Goal: Transaction & Acquisition: Purchase product/service

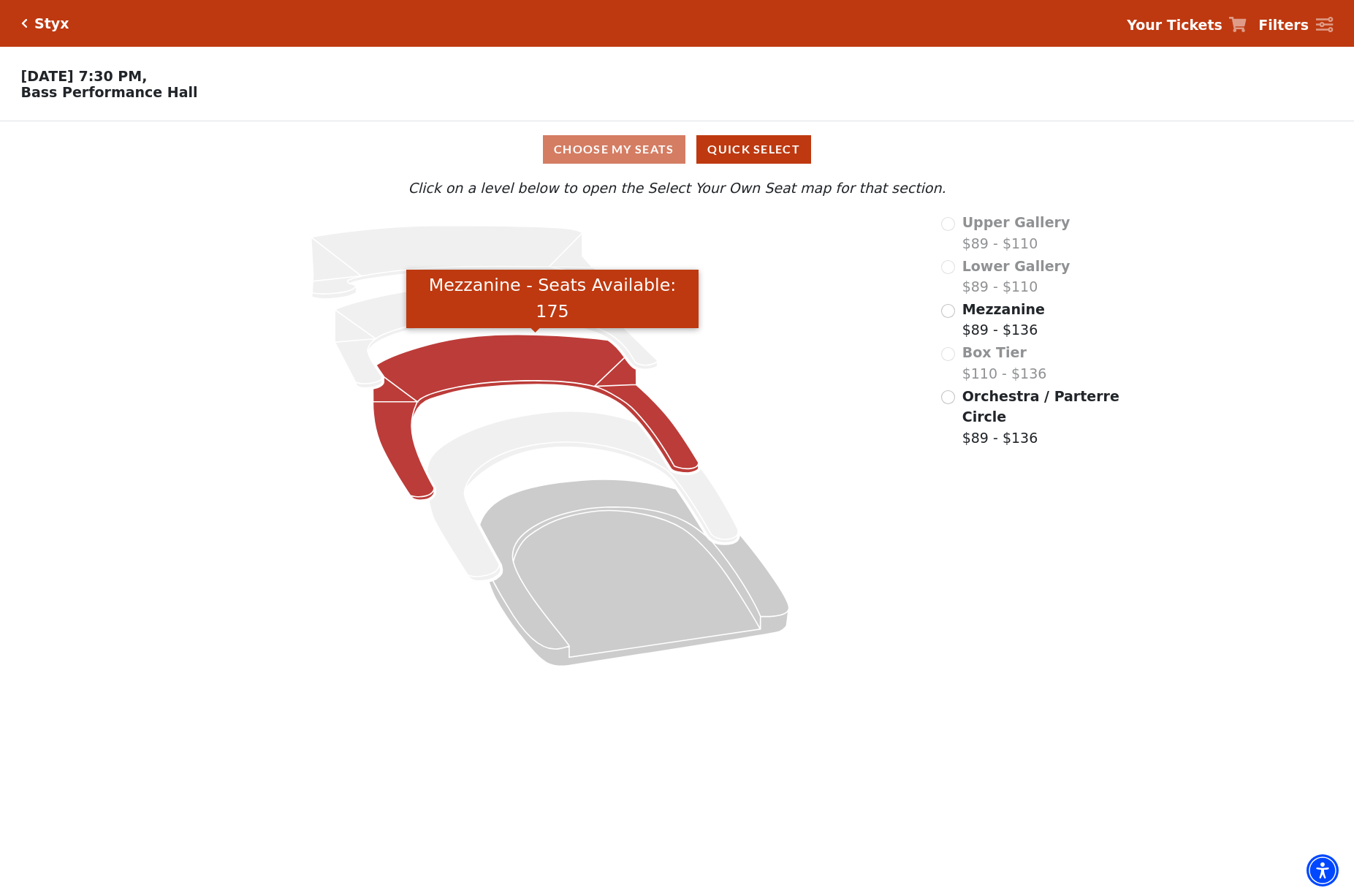
click at [521, 355] on icon "Mezzanine - Seats Available: 175" at bounding box center [536, 417] width 326 height 166
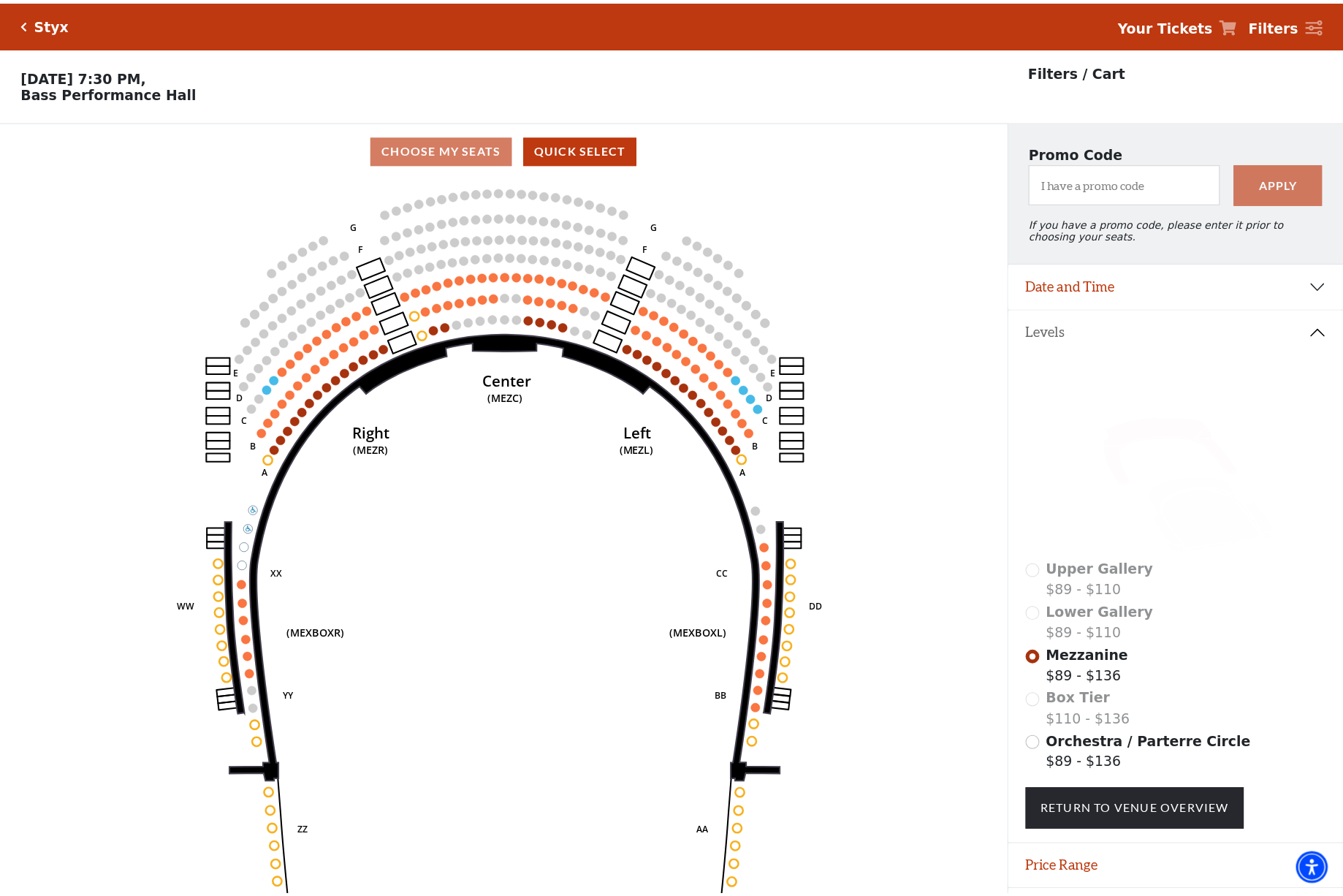
scroll to position [36, 0]
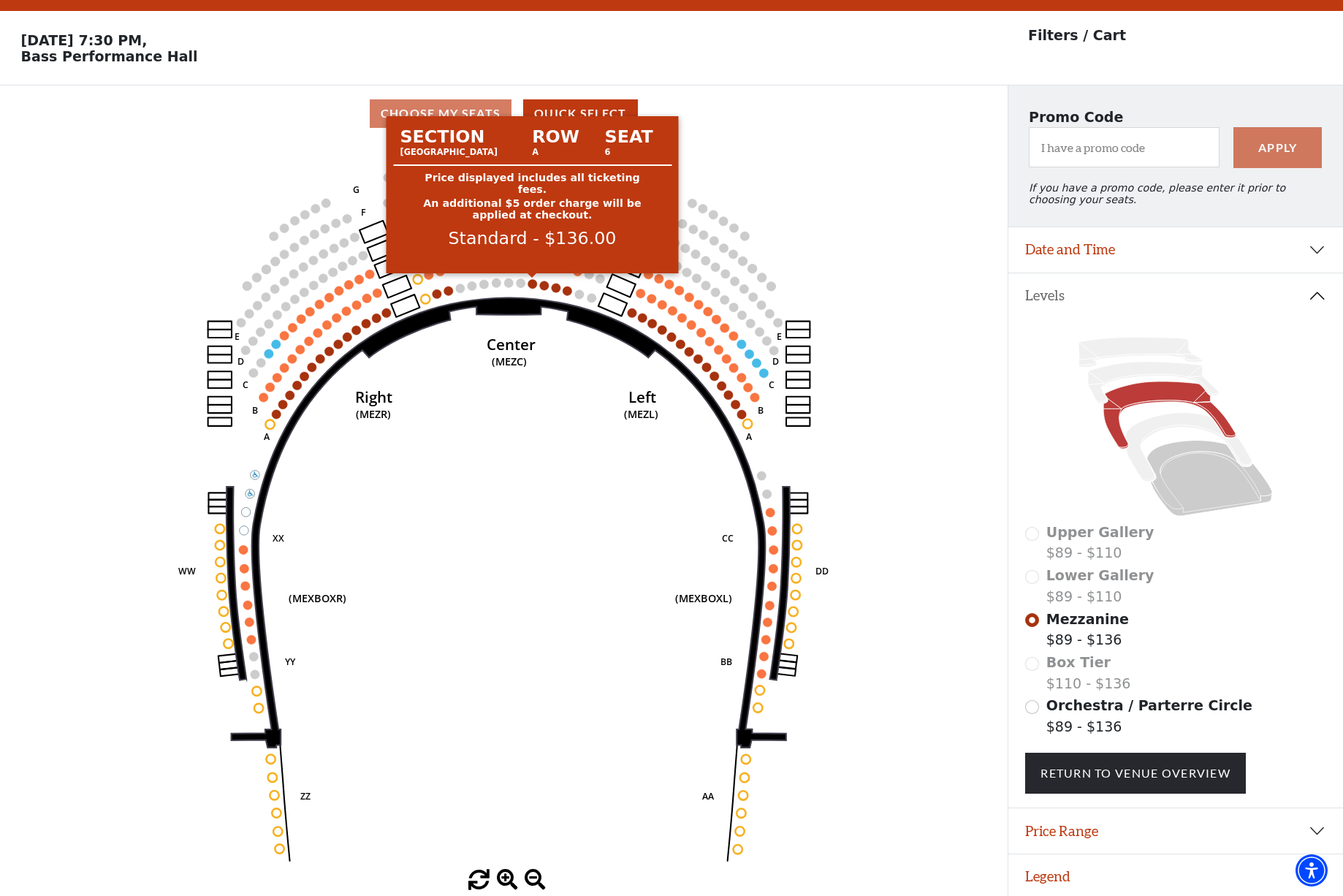
click at [533, 282] on circle at bounding box center [533, 283] width 9 height 9
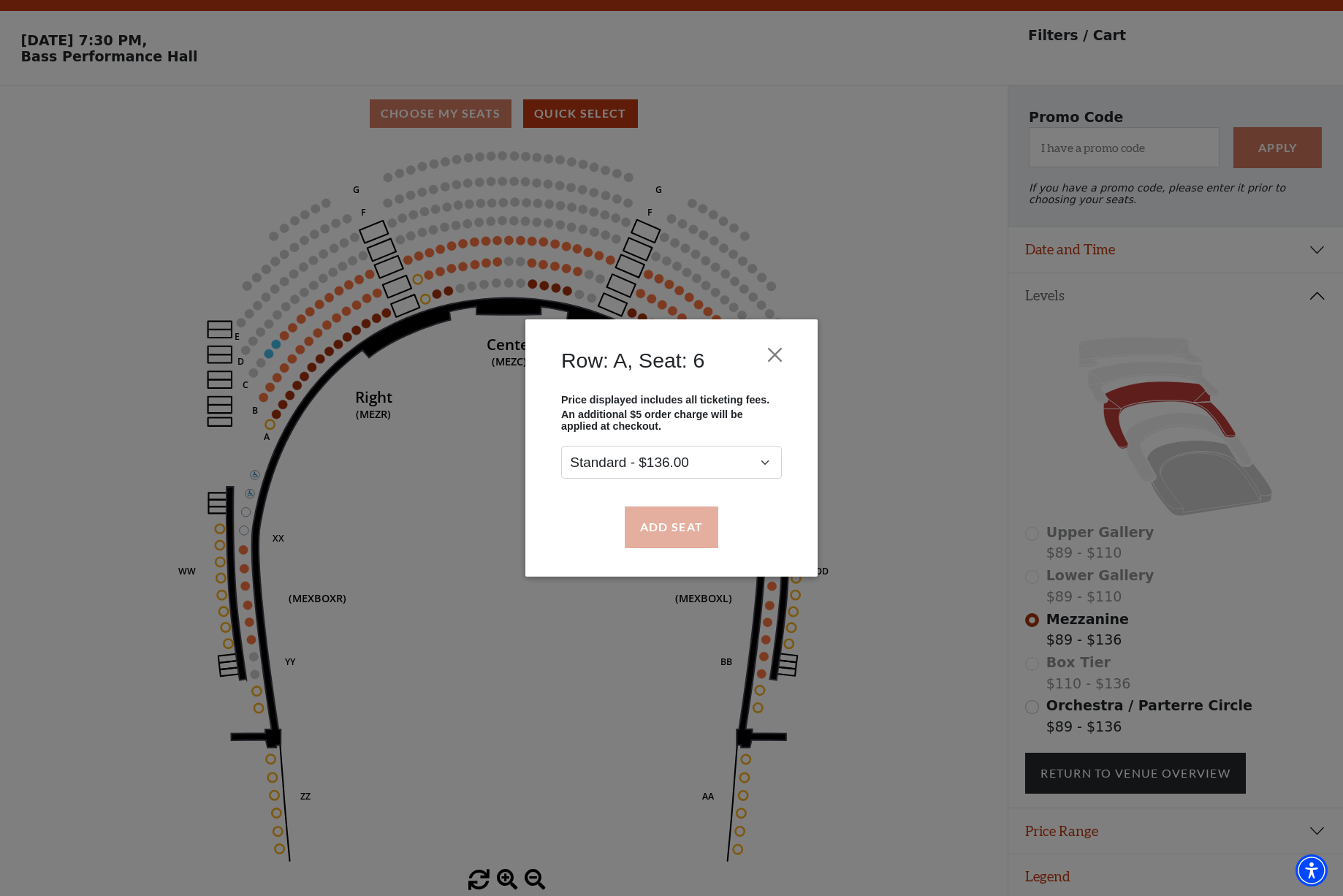
click at [684, 520] on button "Add Seat" at bounding box center [671, 526] width 93 height 41
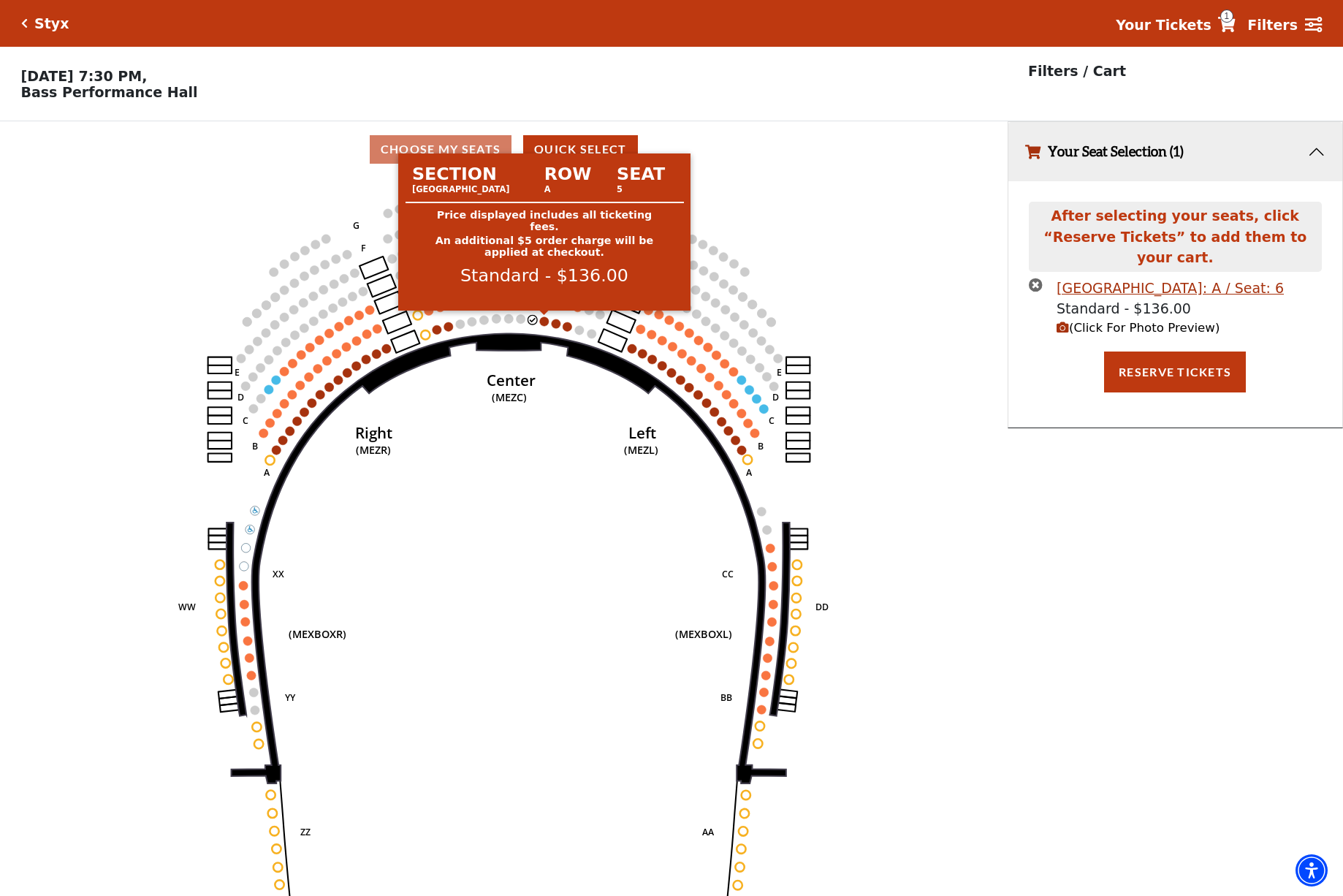
click at [543, 319] on circle at bounding box center [544, 320] width 9 height 9
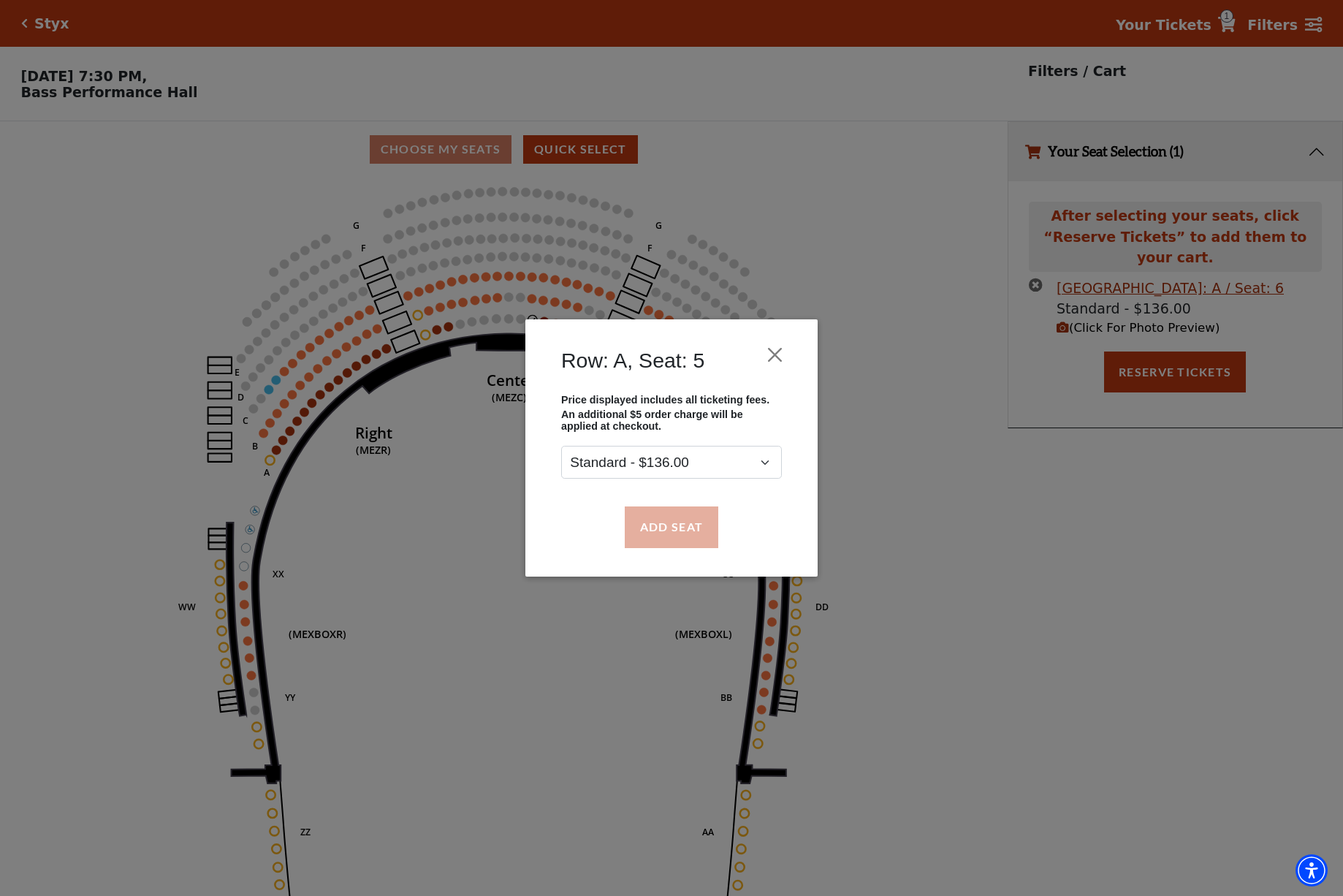
click at [666, 525] on button "Add Seat" at bounding box center [671, 526] width 93 height 41
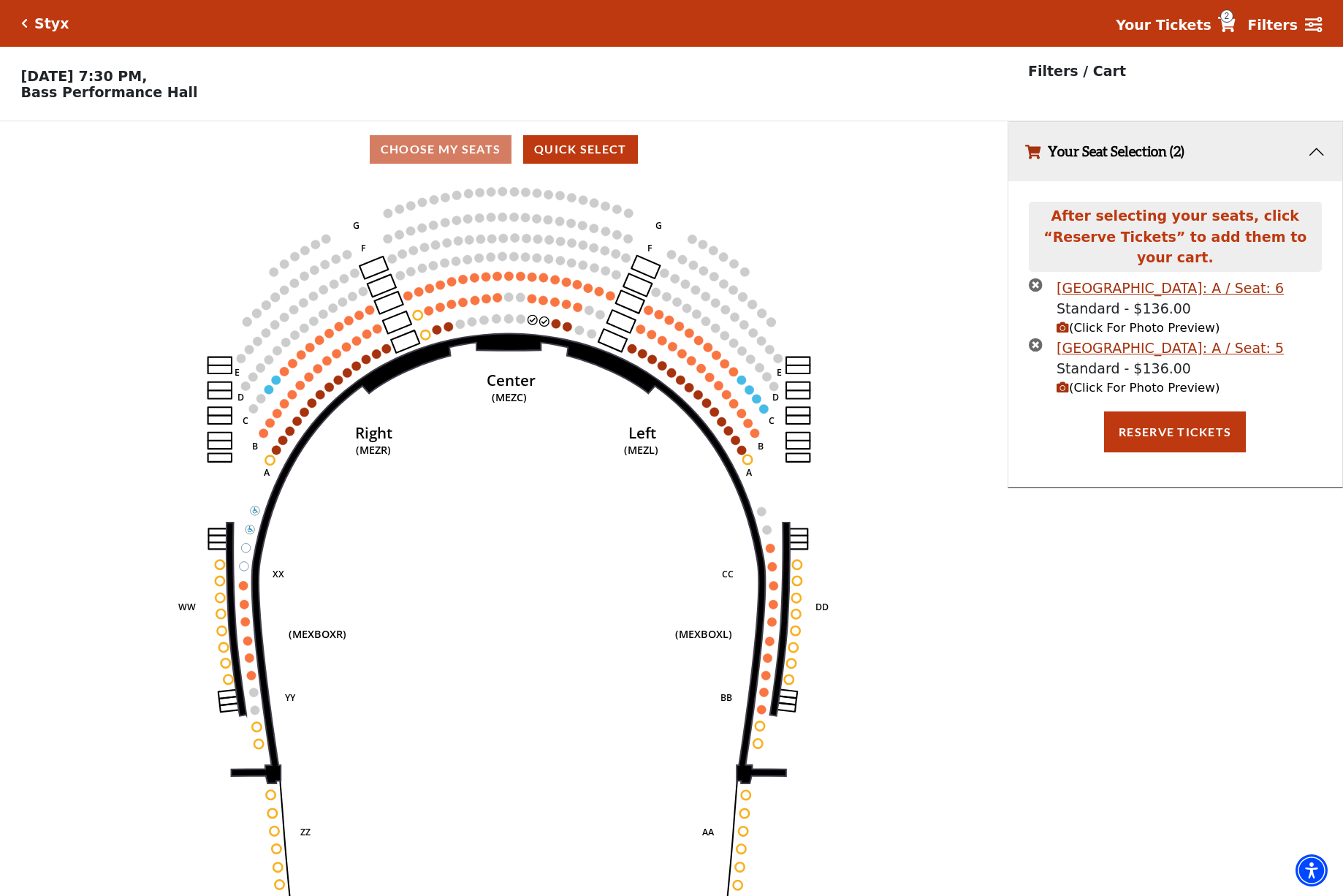
click at [1103, 321] on span "(Click For Photo Preview)" at bounding box center [1137, 328] width 163 height 14
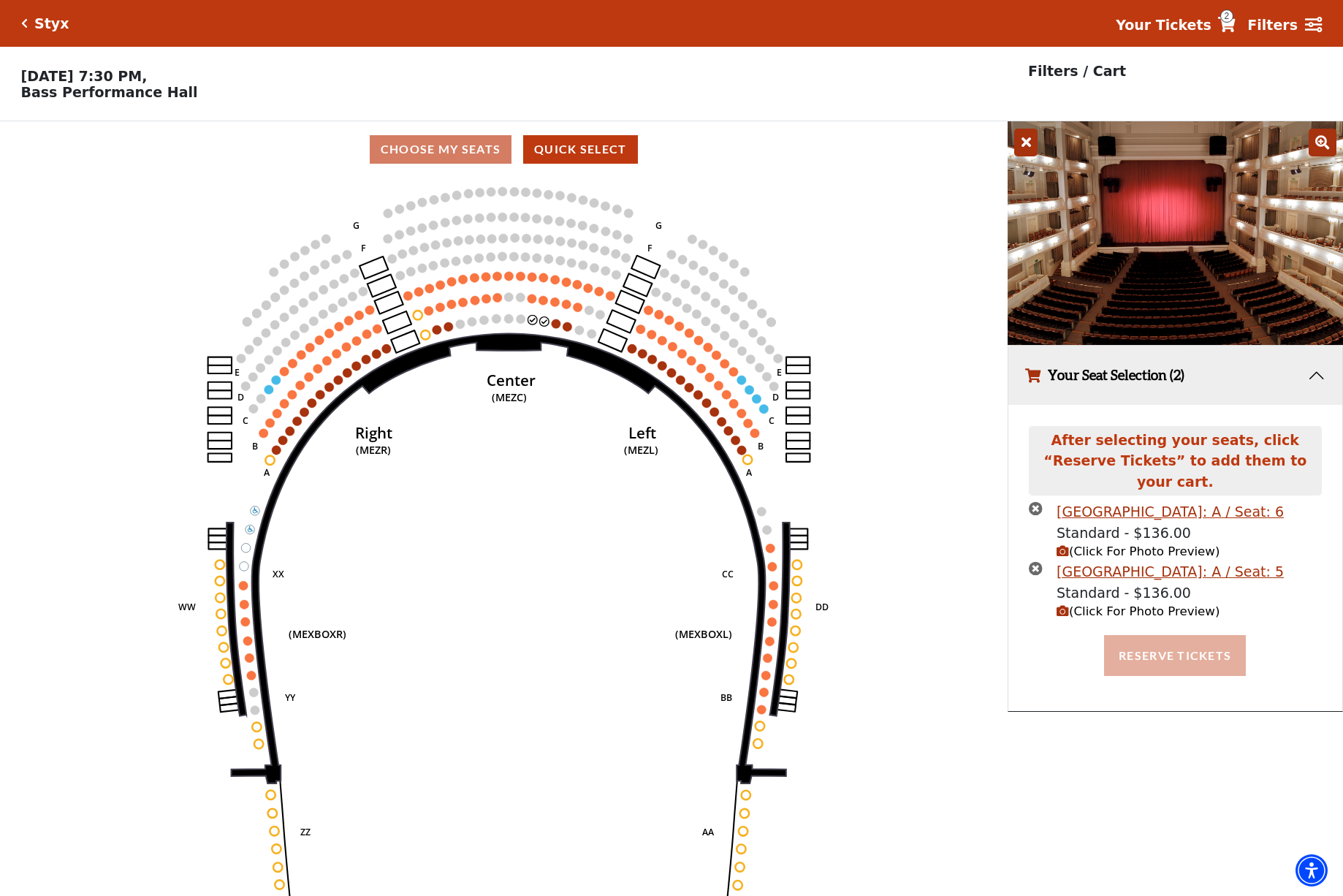
click at [1176, 635] on button "Reserve Tickets" at bounding box center [1175, 655] width 142 height 41
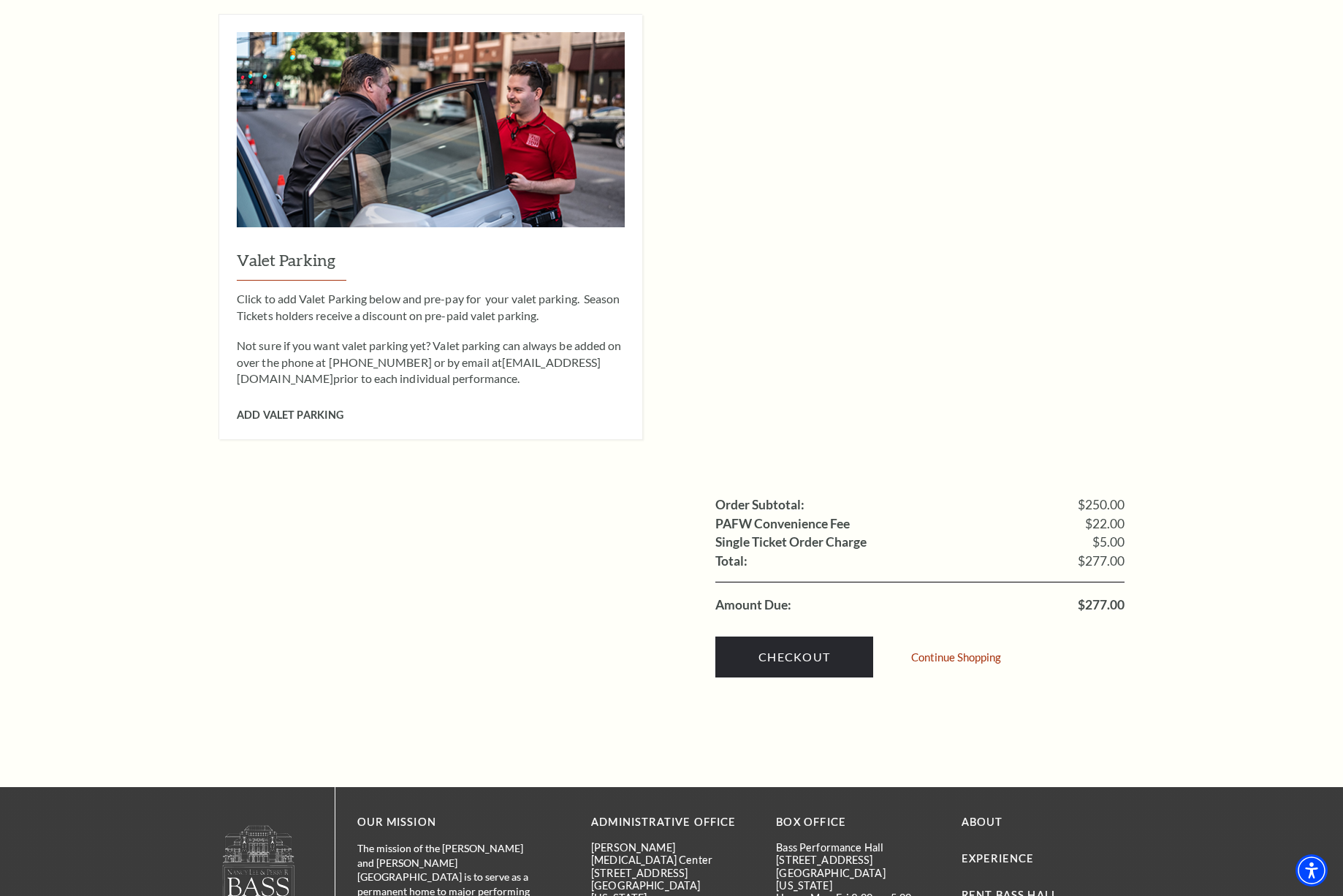
scroll to position [1073, 0]
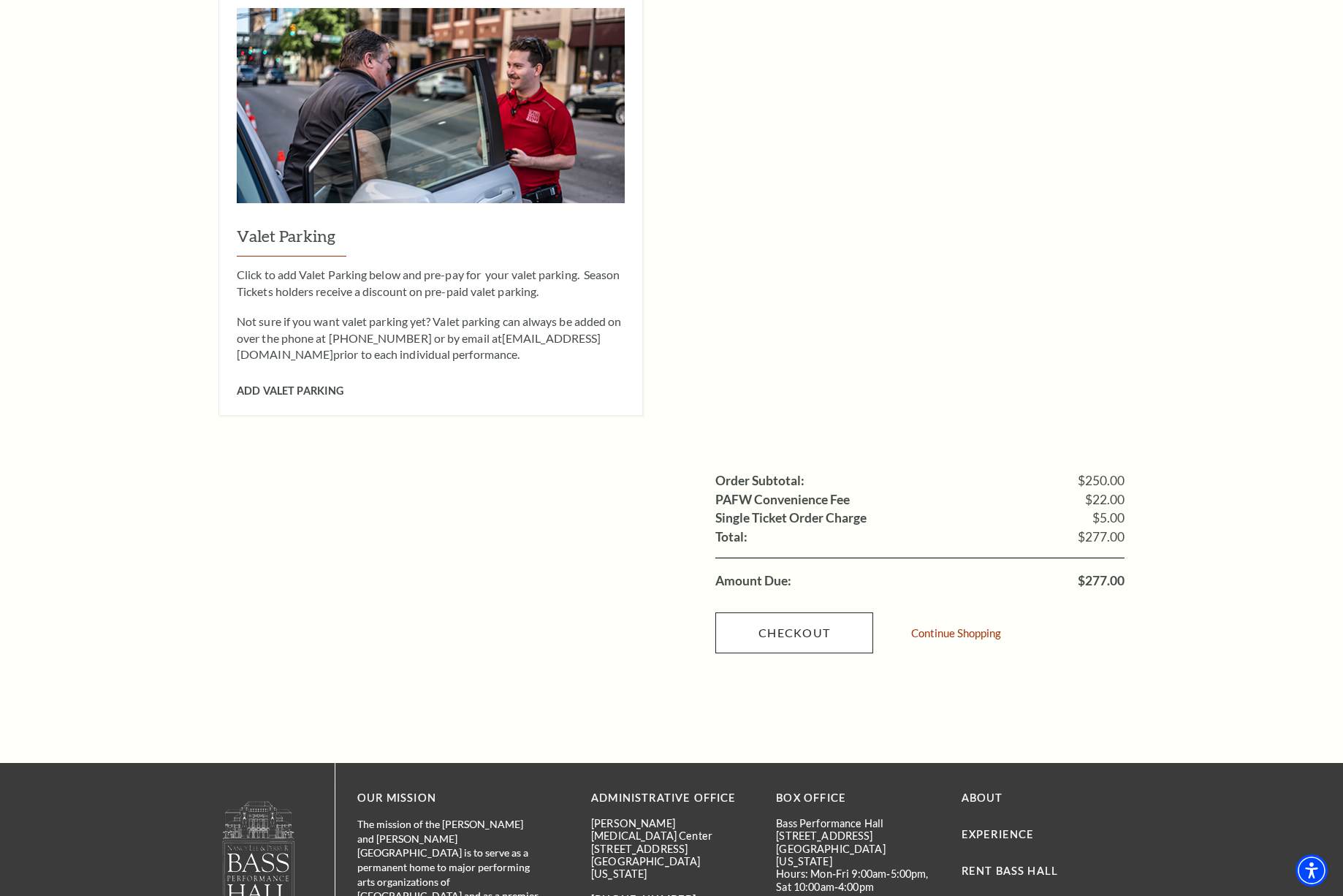
click at [782, 612] on link "Checkout" at bounding box center [794, 632] width 158 height 41
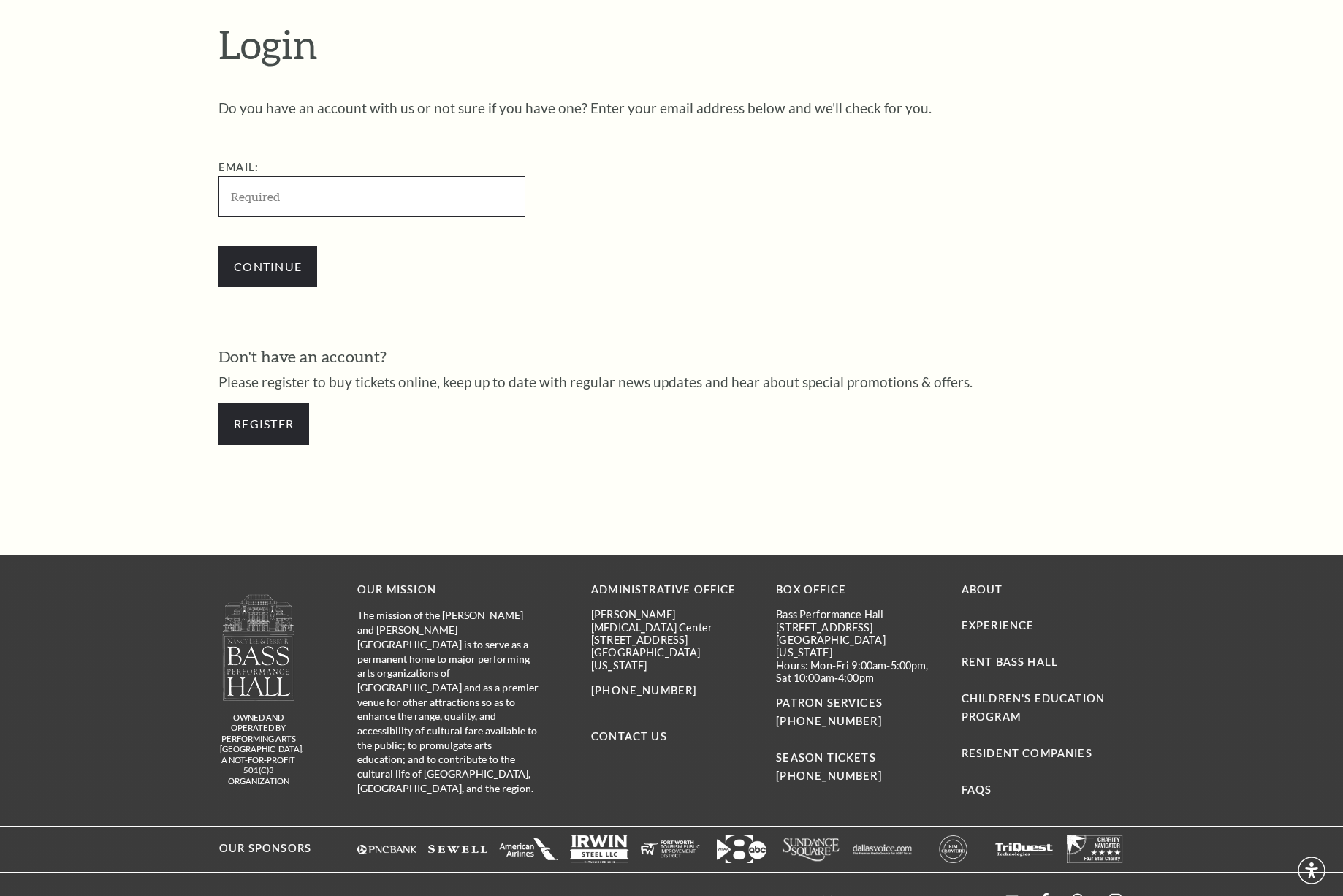
scroll to position [479, 0]
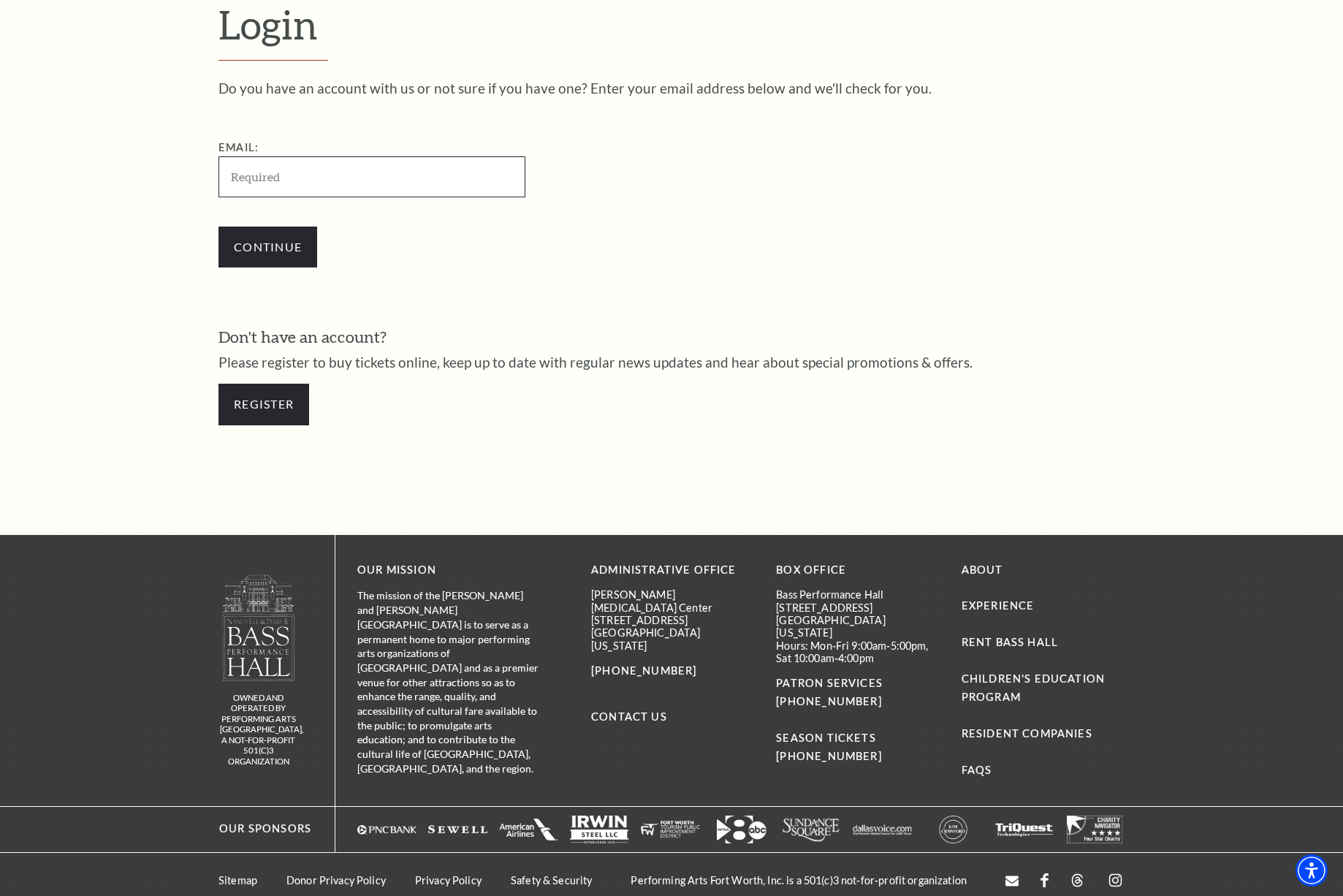
type input "camillamom@mac.com"
click at [258, 244] on input "Continue" at bounding box center [268, 247] width 99 height 41
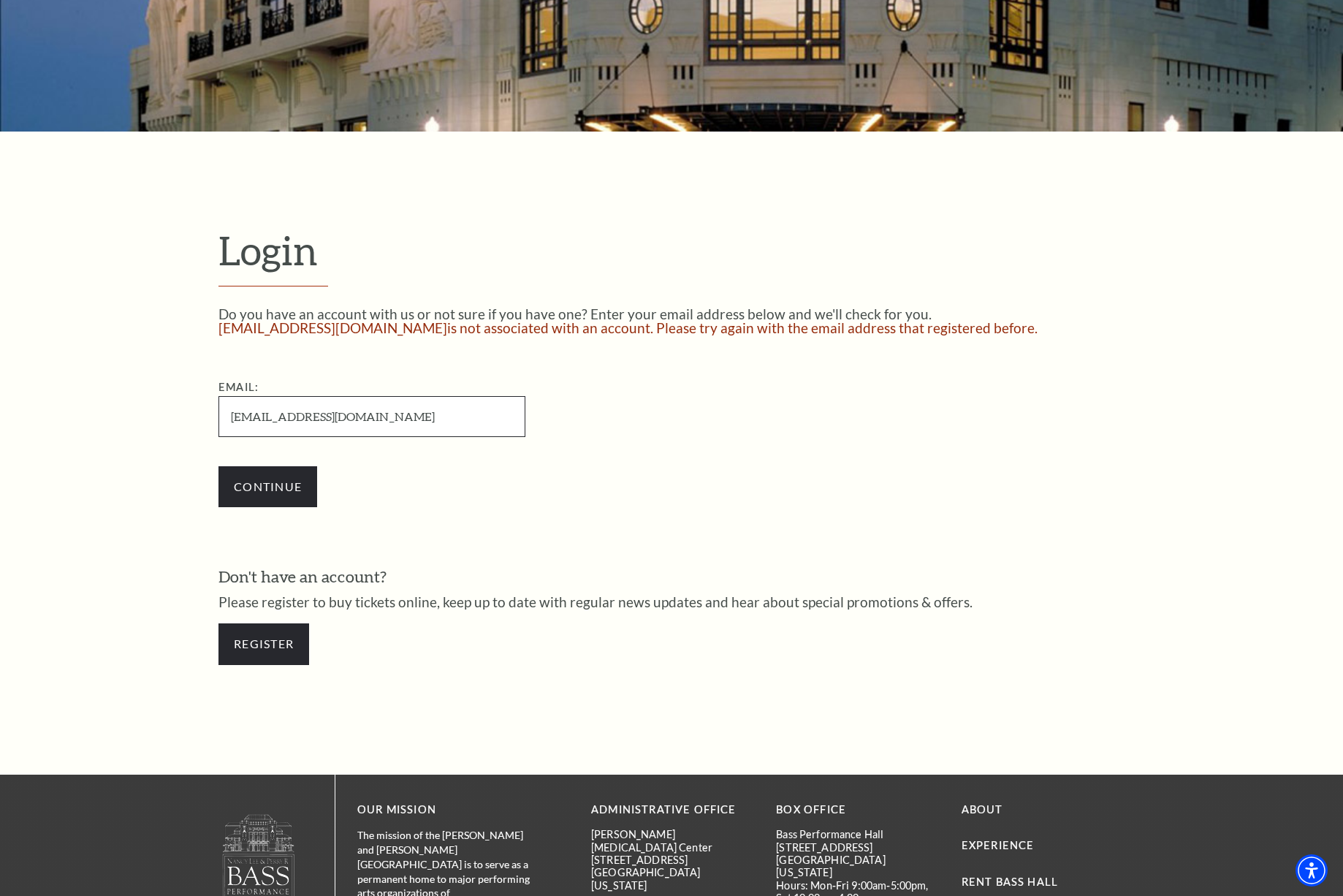
scroll to position [376, 0]
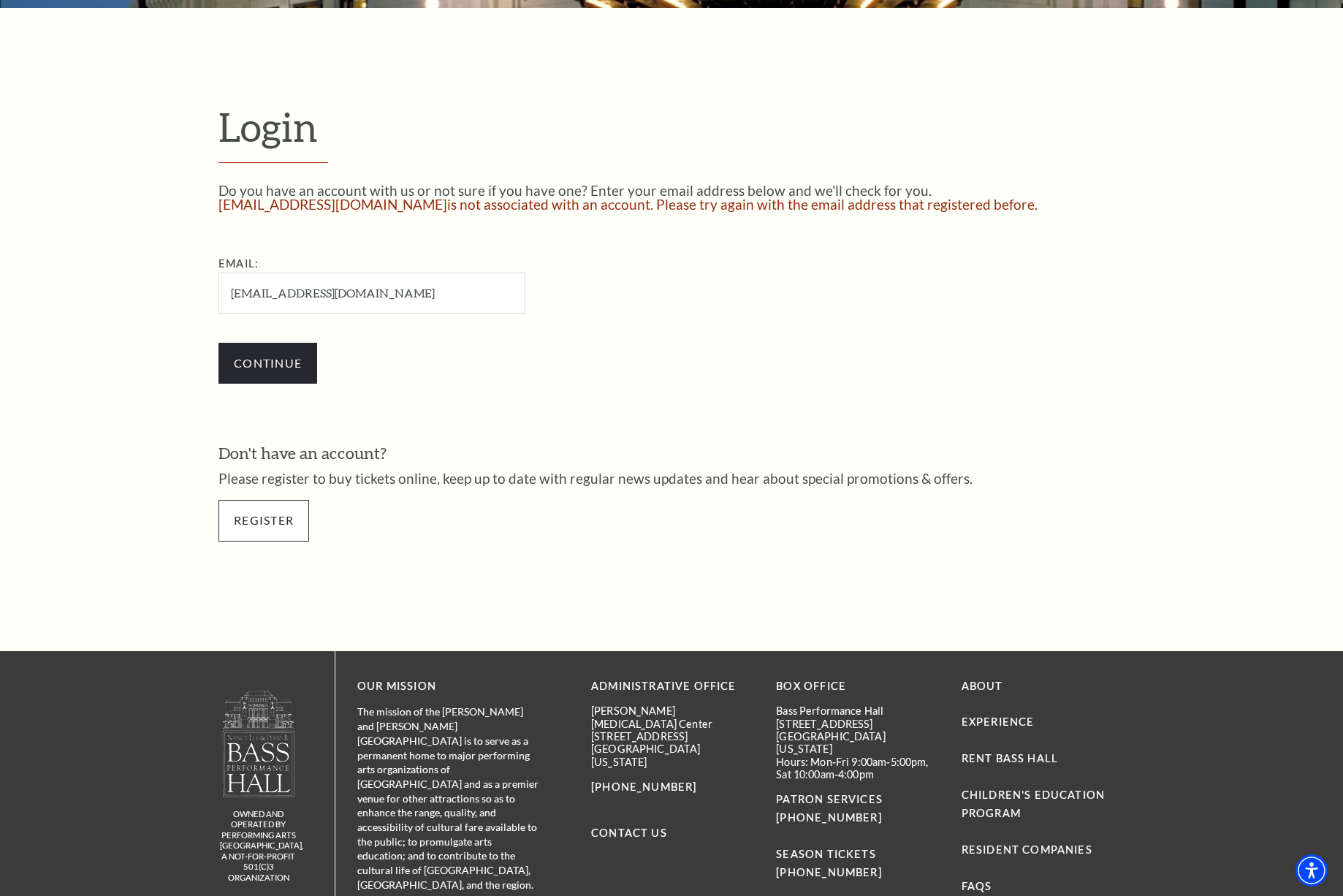
click at [270, 514] on link "Register" at bounding box center [264, 520] width 90 height 41
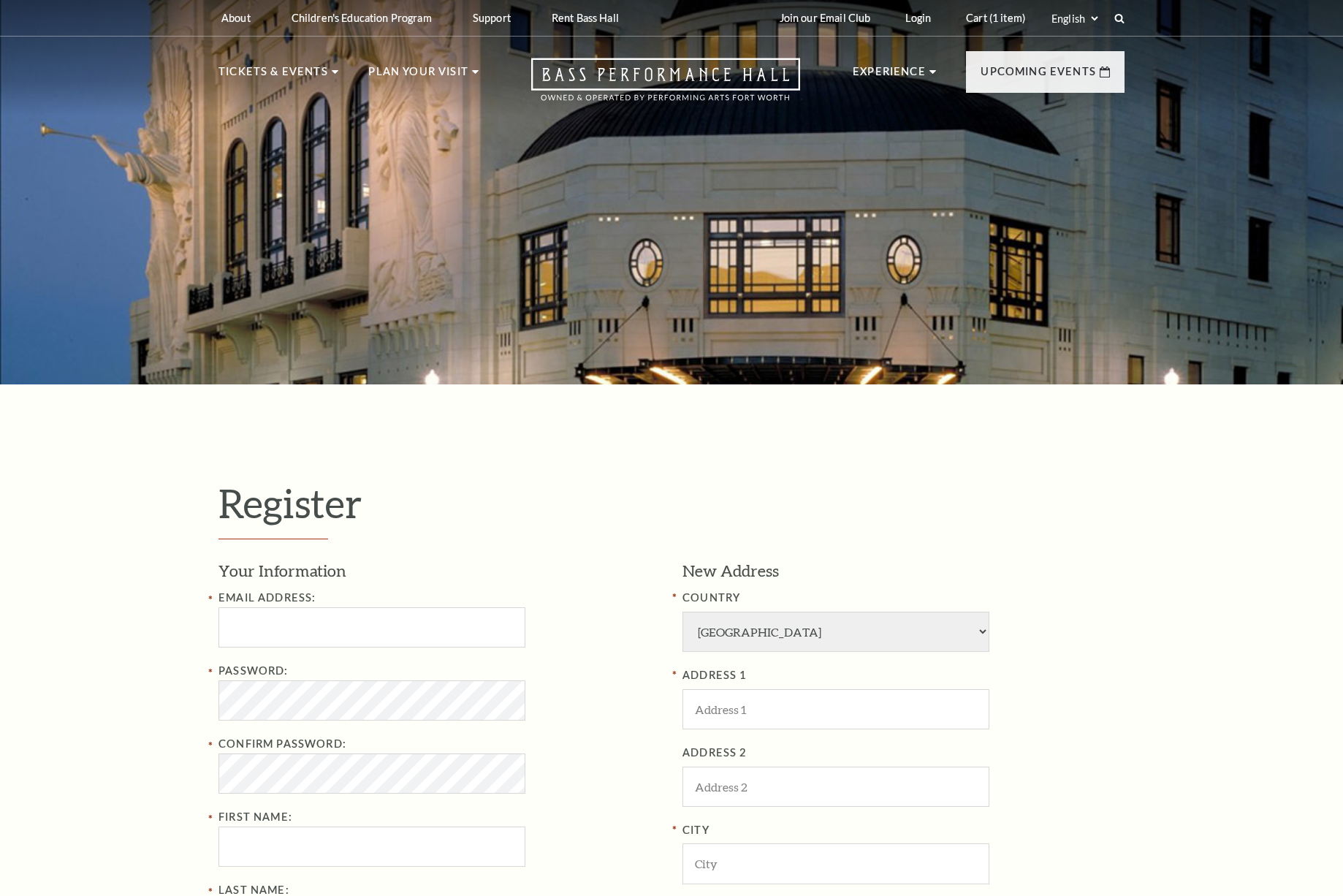
select select "1"
select select "TX"
type input "[EMAIL_ADDRESS][DOMAIN_NAME]"
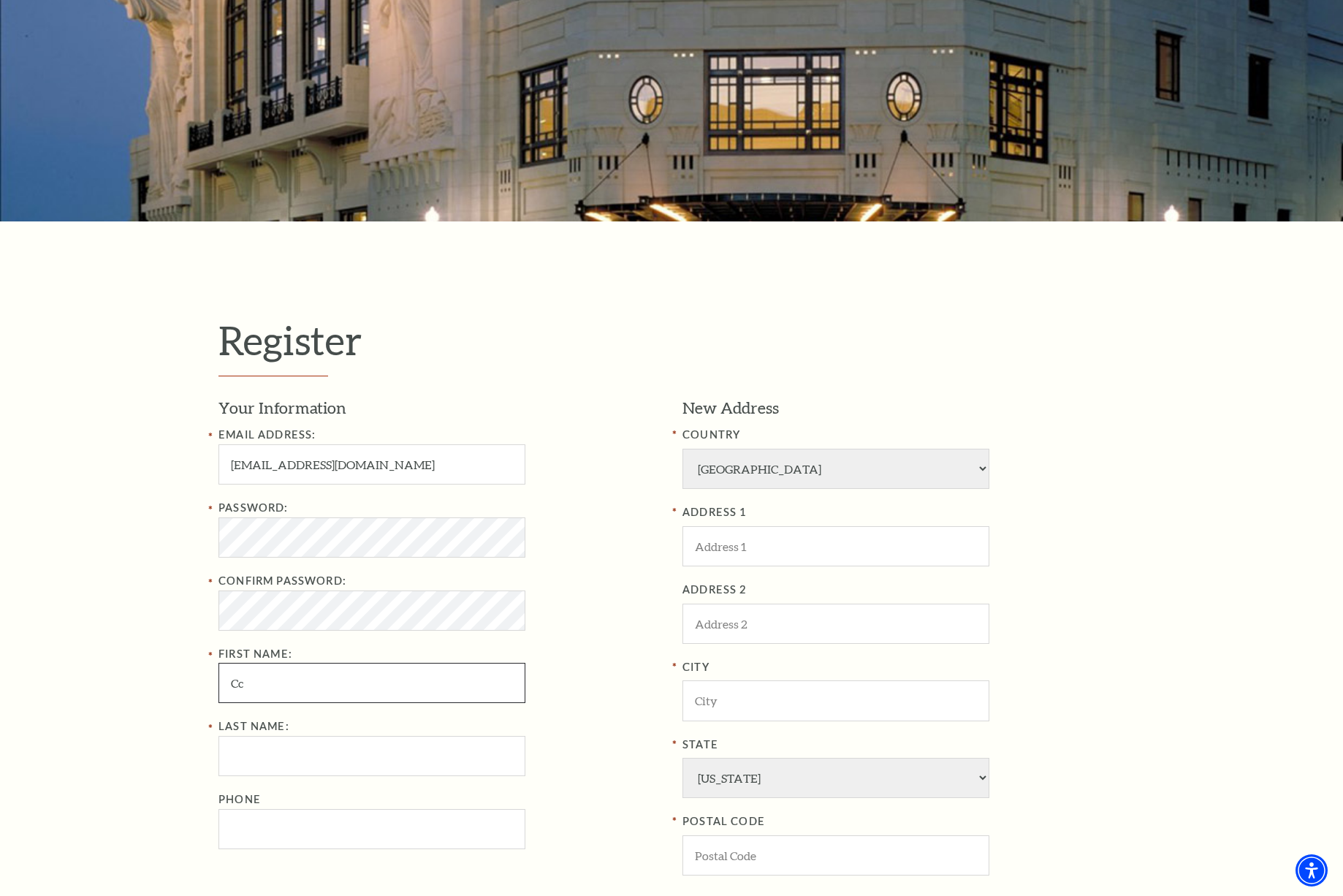
type input "C"
type input "Camilla"
type input "Brownrigg"
type input "342 Hearthstone Ln"
type input "Coppell"
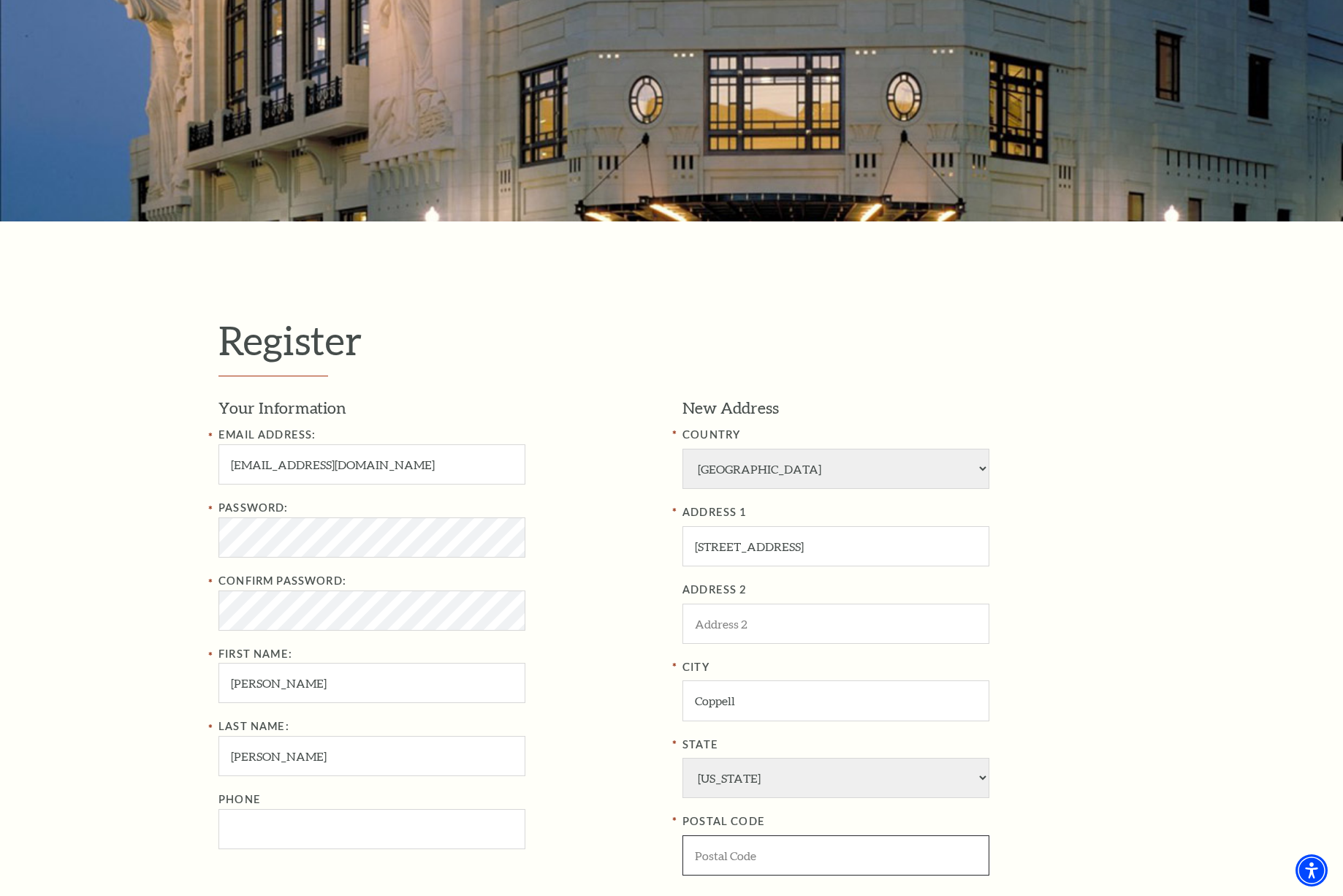
type input "75019"
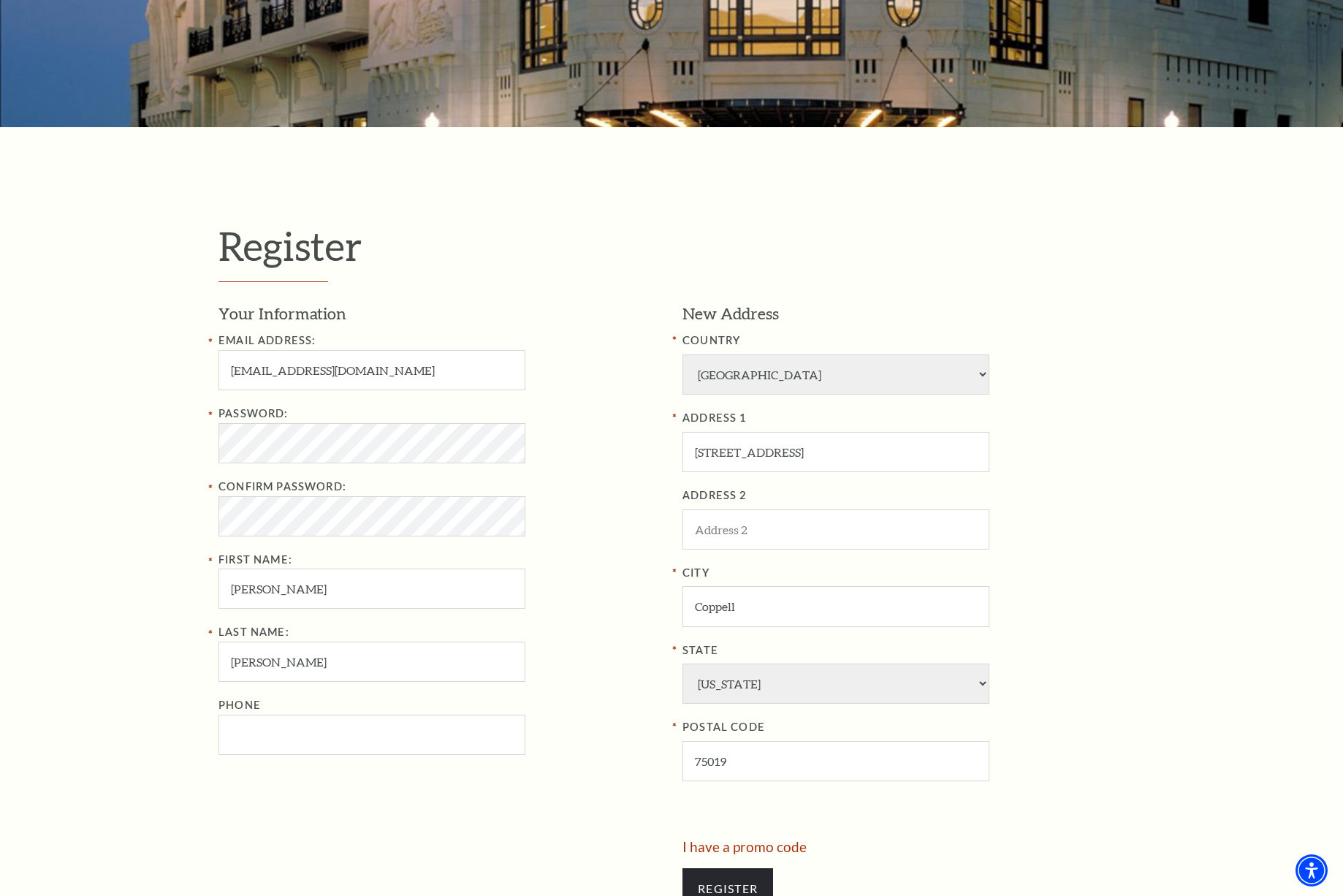
scroll to position [350, 0]
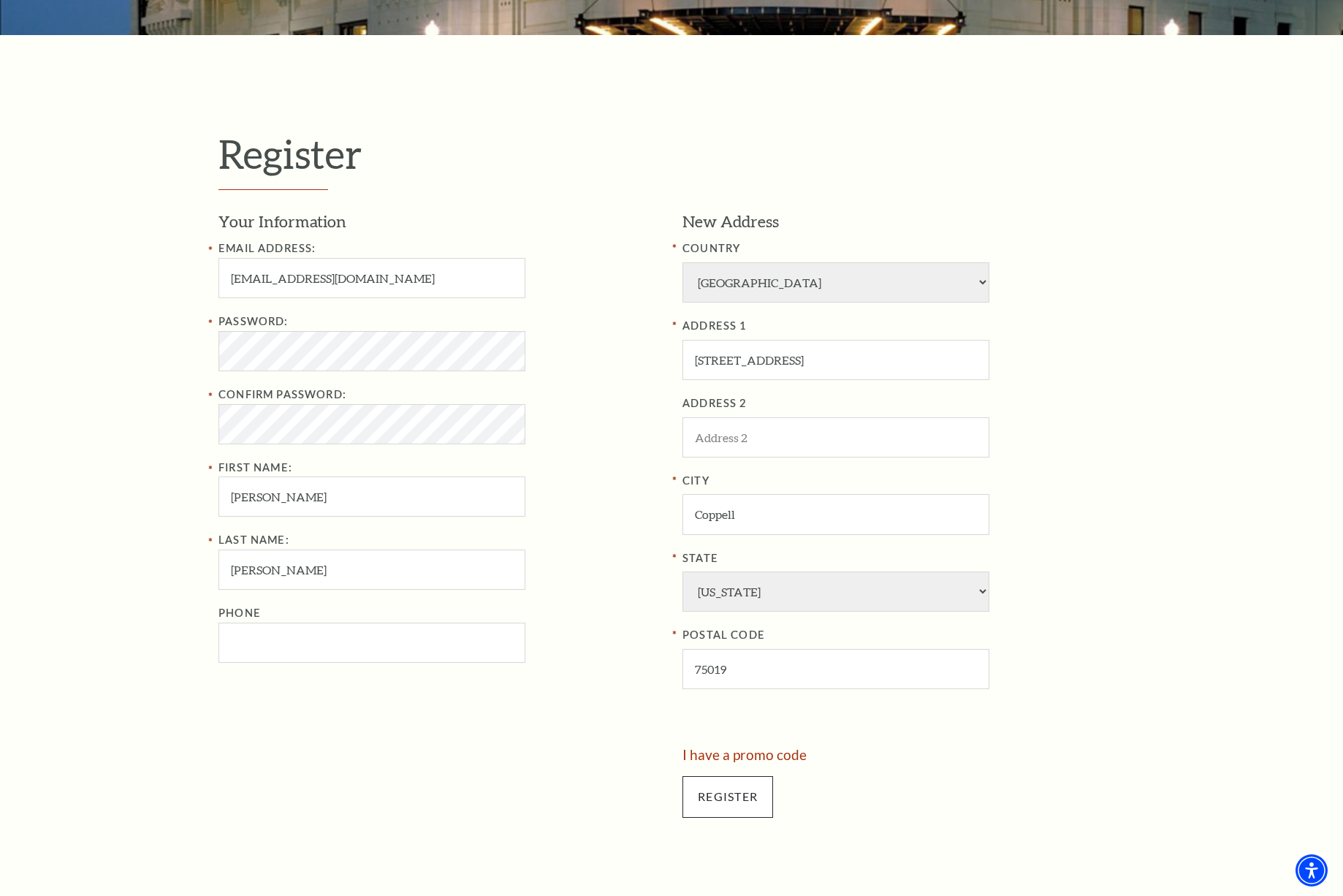
click at [730, 776] on input "Register" at bounding box center [728, 796] width 90 height 41
type input "214-405-8984"
click at [743, 776] on input "Register" at bounding box center [728, 796] width 90 height 41
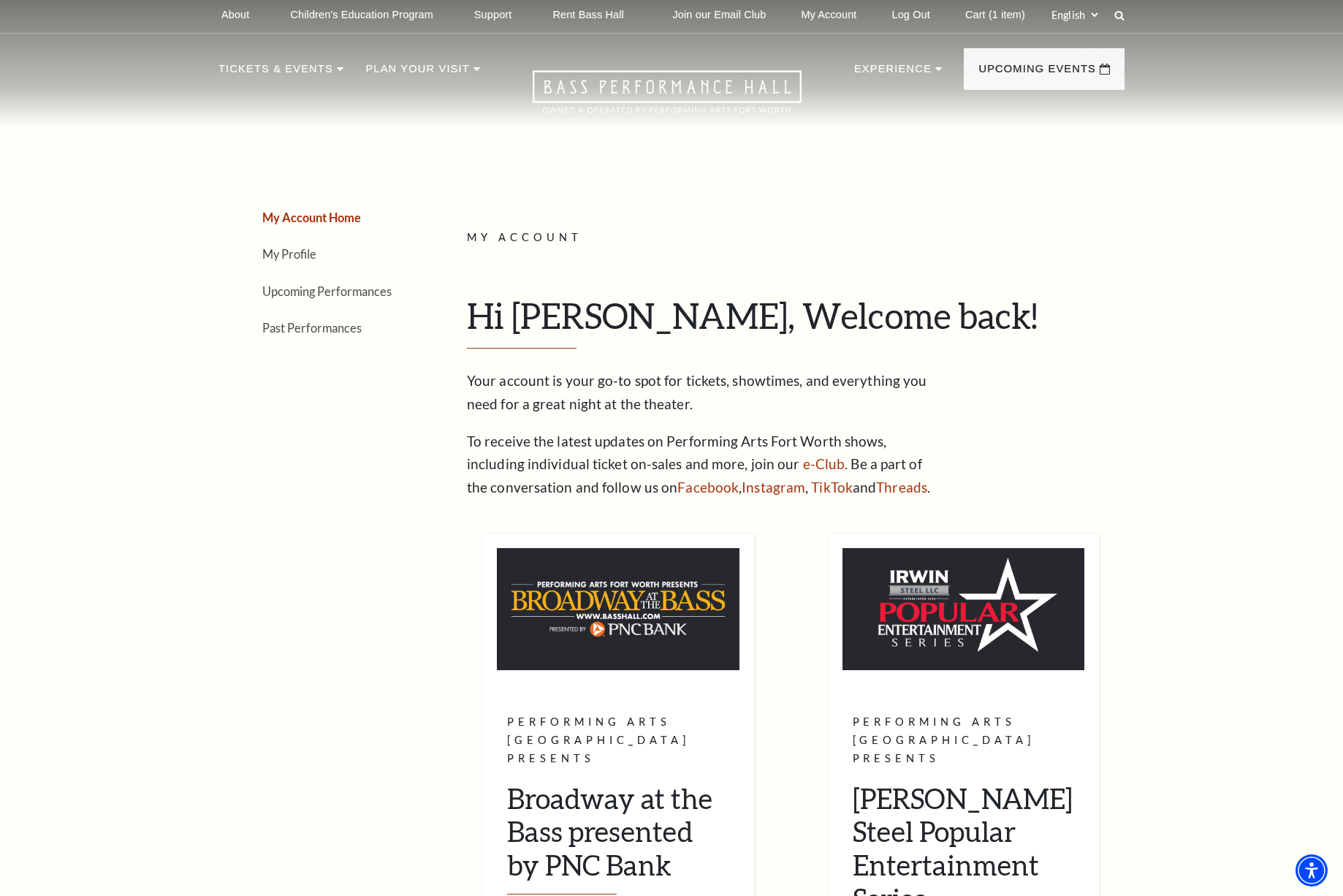
scroll to position [6, 0]
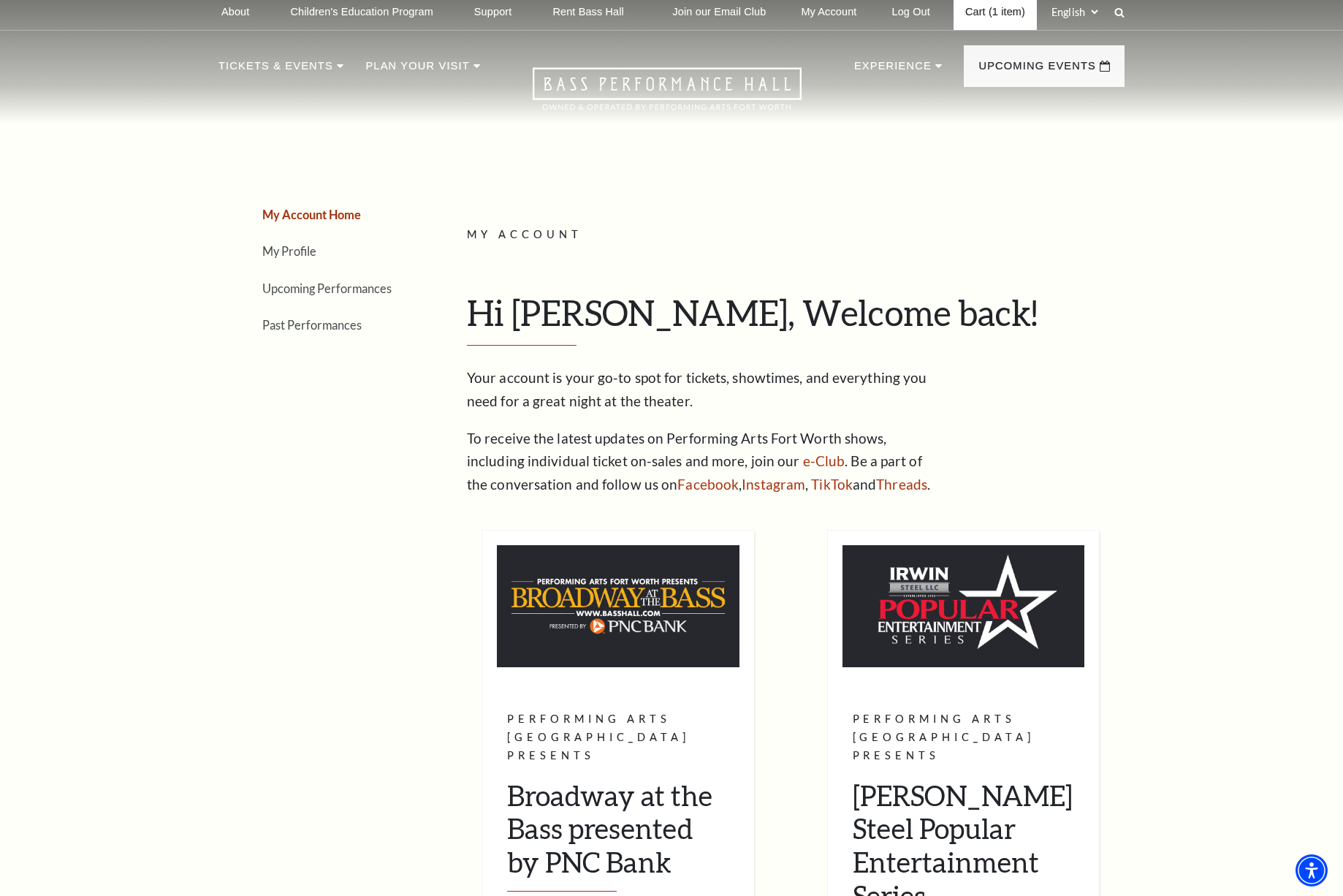
click at [967, 16] on link "Cart (1 item)" at bounding box center [995, 12] width 83 height 36
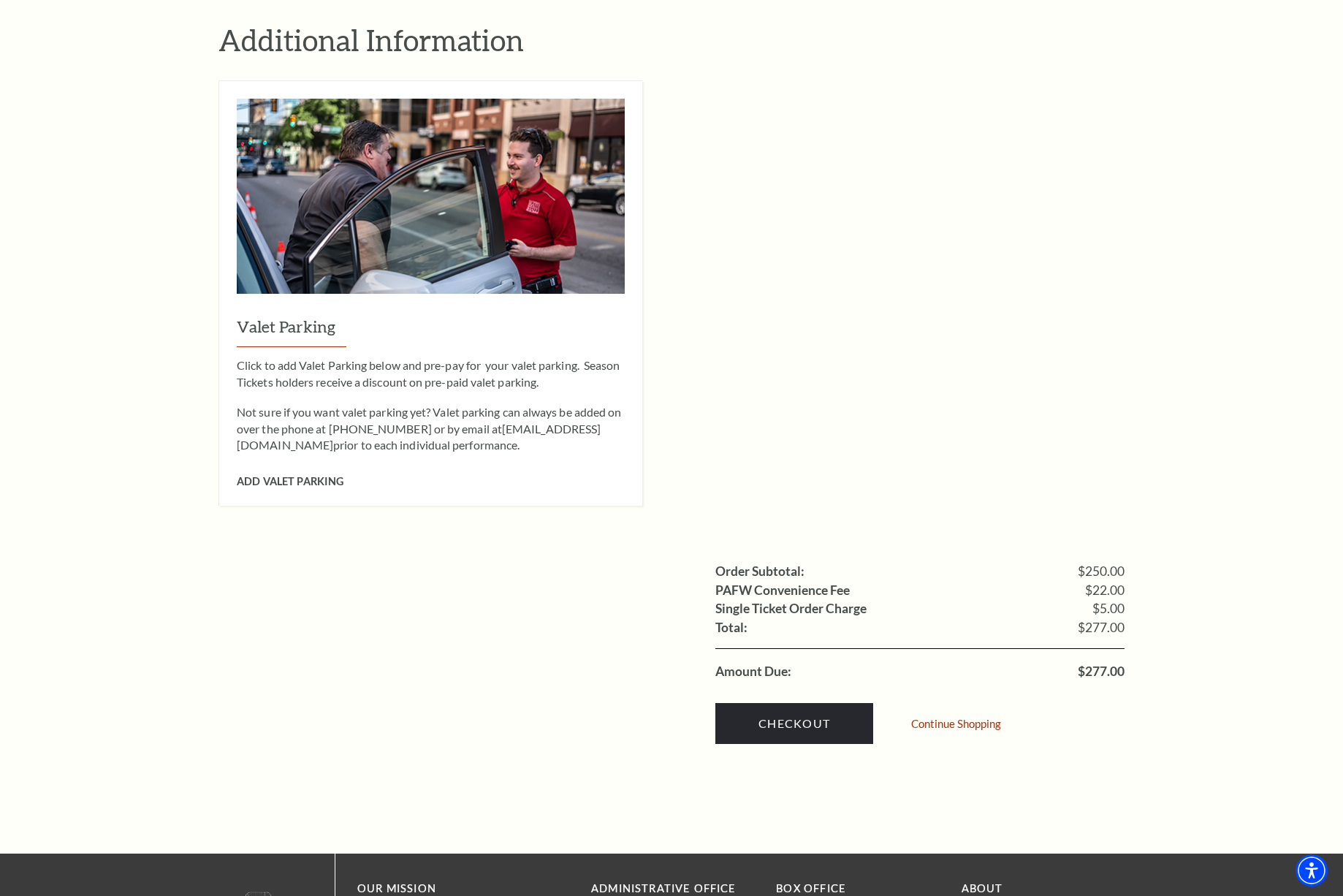
scroll to position [1183, 0]
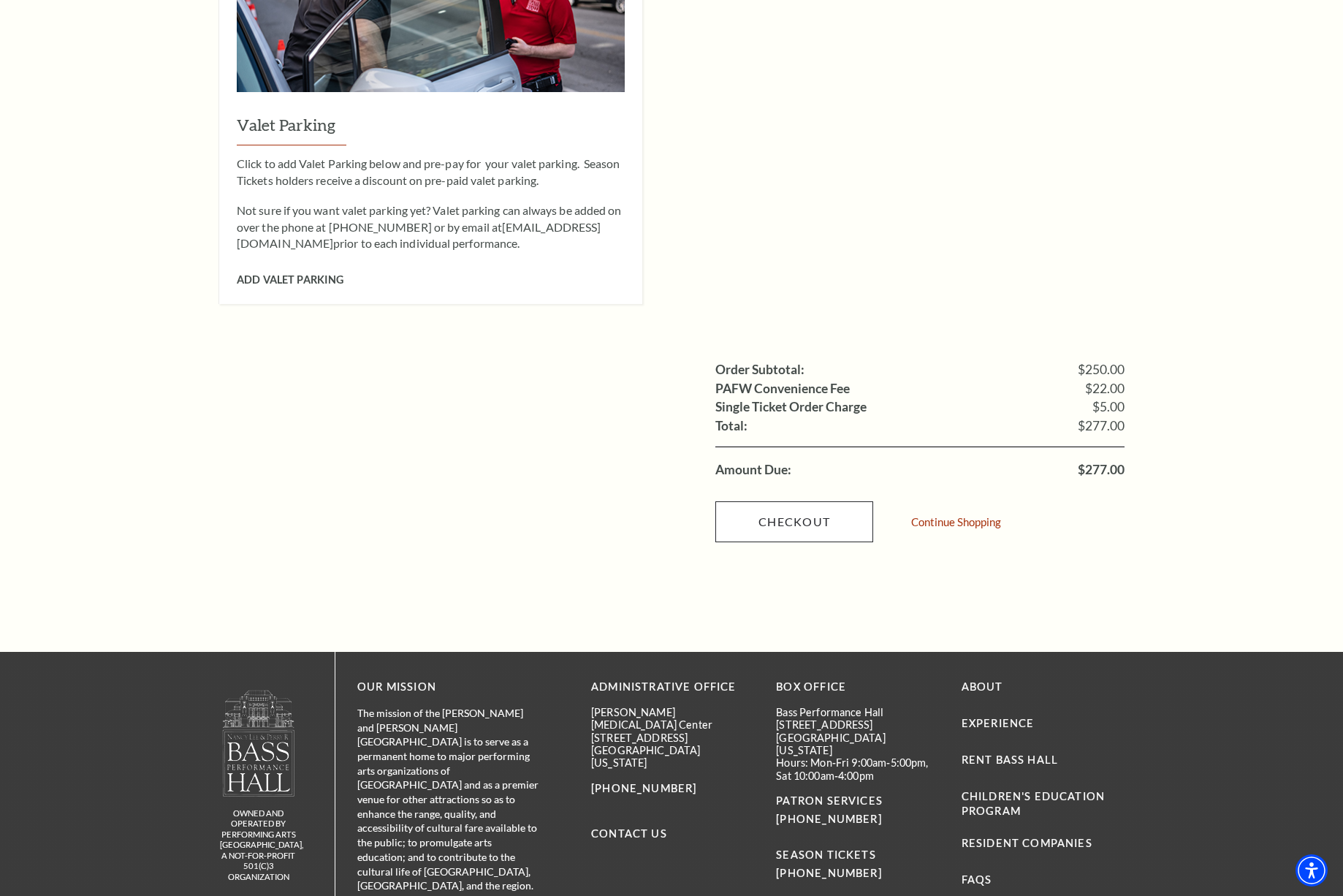
click at [803, 501] on link "Checkout" at bounding box center [794, 522] width 158 height 41
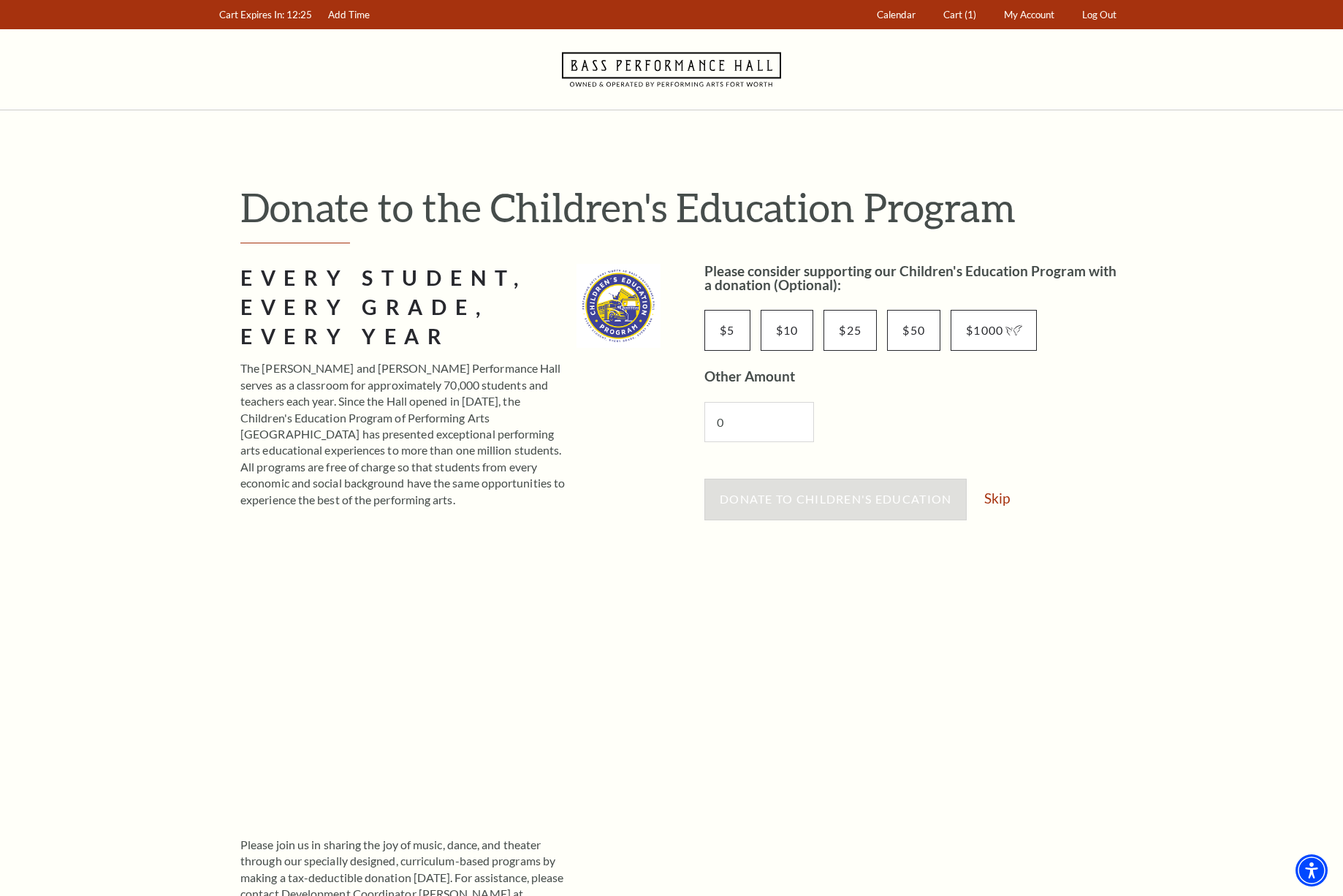
scroll to position [128, 0]
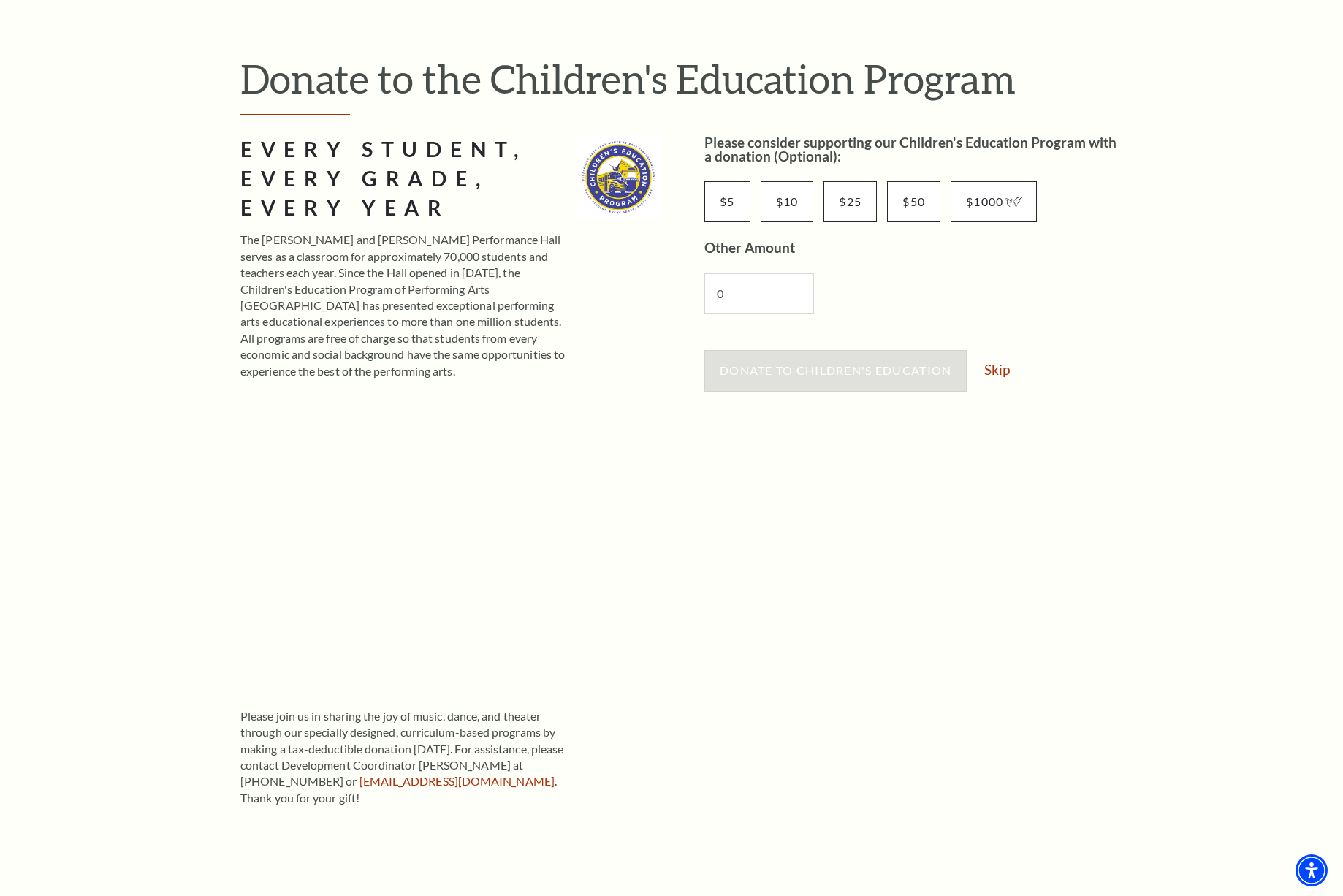
click at [1000, 366] on link "Skip" at bounding box center [997, 369] width 26 height 14
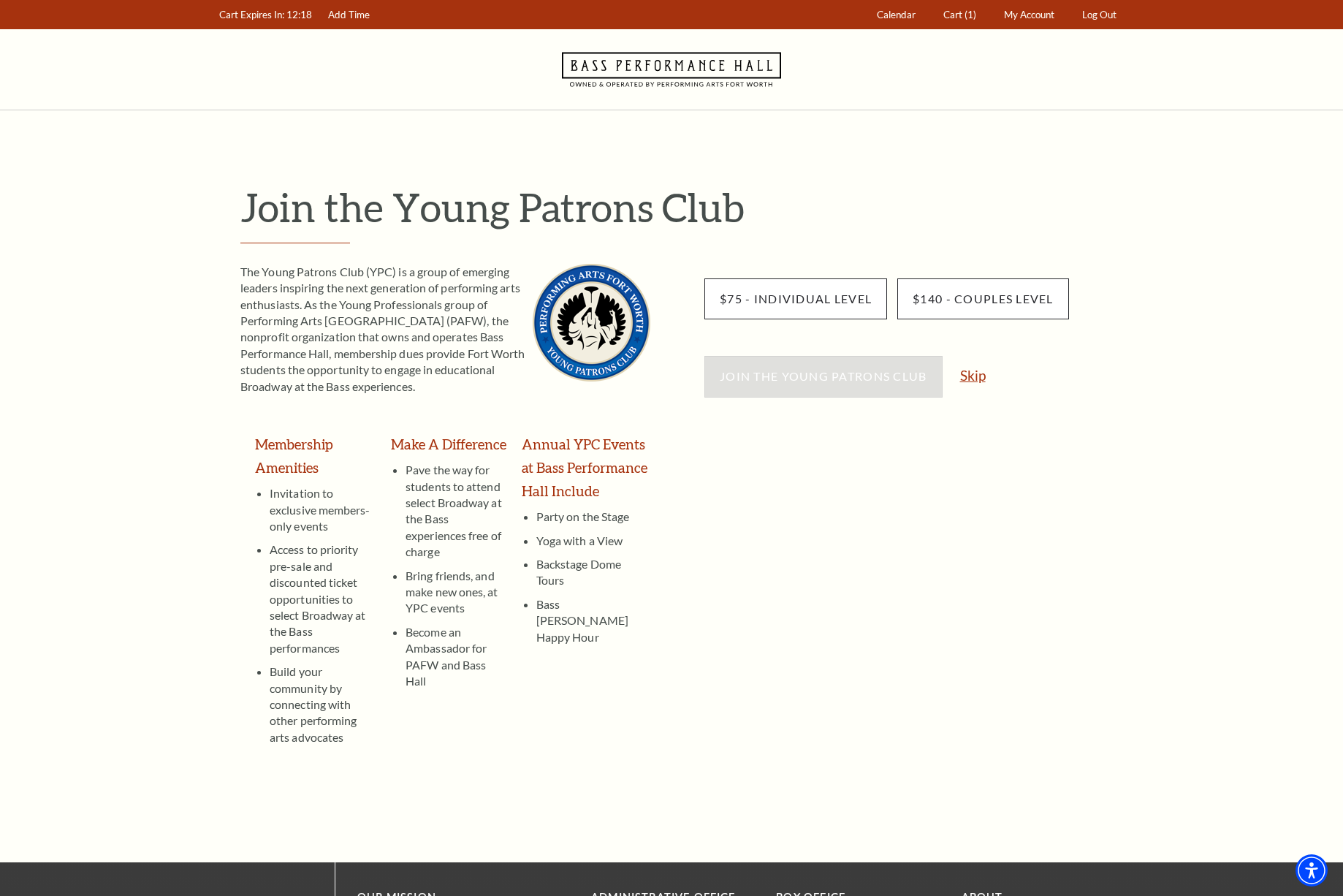
click at [977, 376] on link "Skip" at bounding box center [972, 375] width 26 height 14
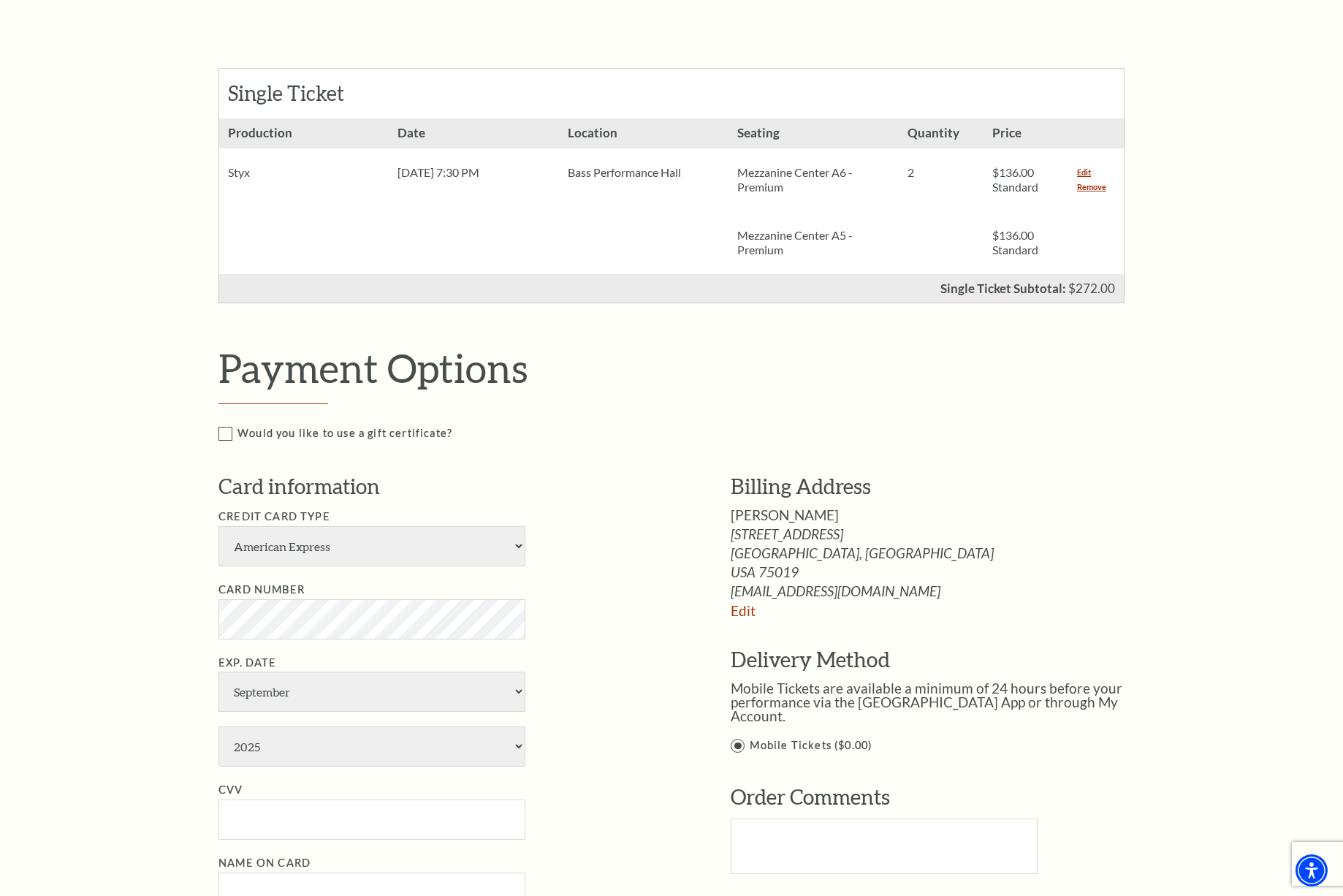
scroll to position [438, 0]
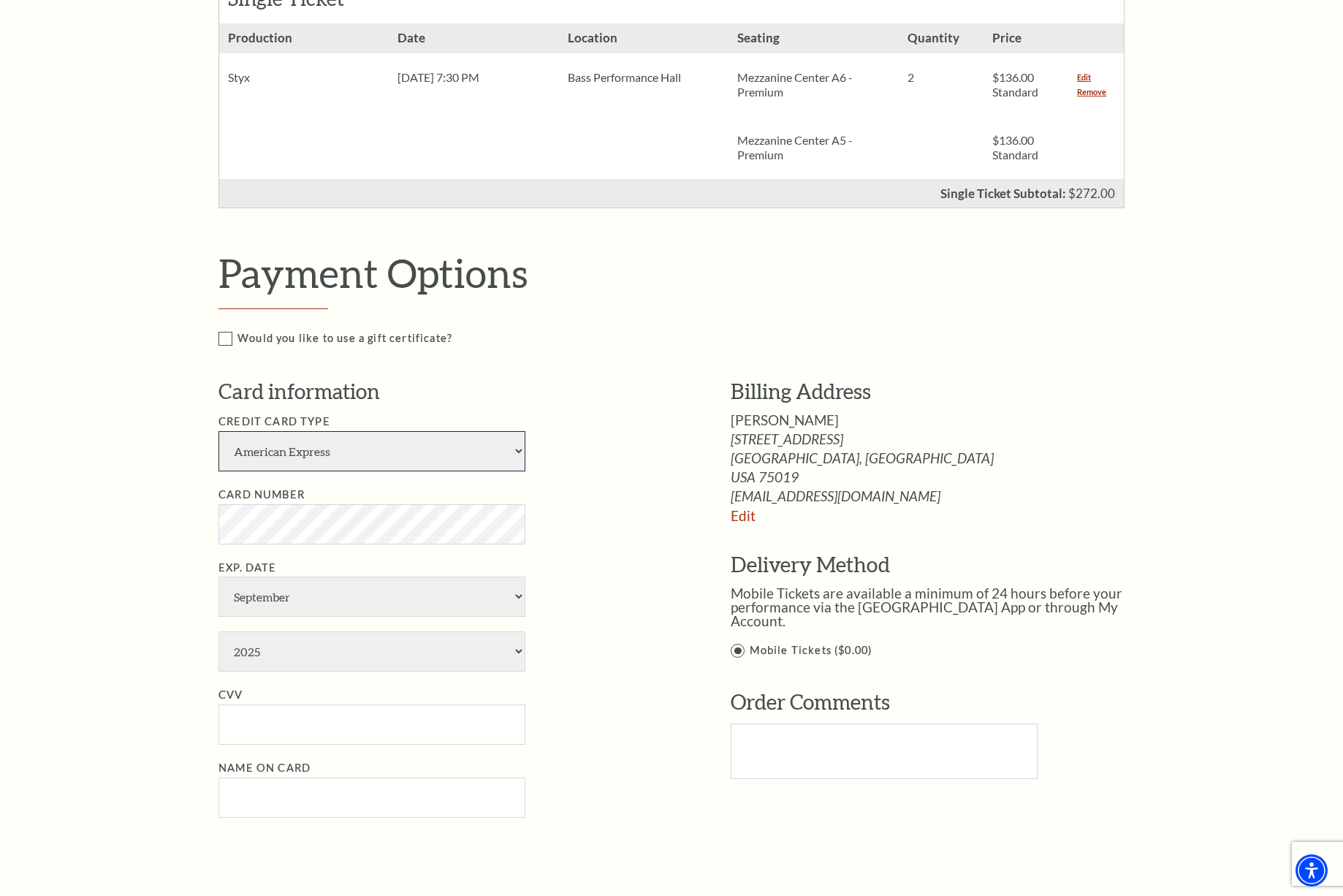
select select "24"
select select "5"
select select "2030"
click at [244, 705] on input "CVV" at bounding box center [372, 725] width 307 height 40
type input "244"
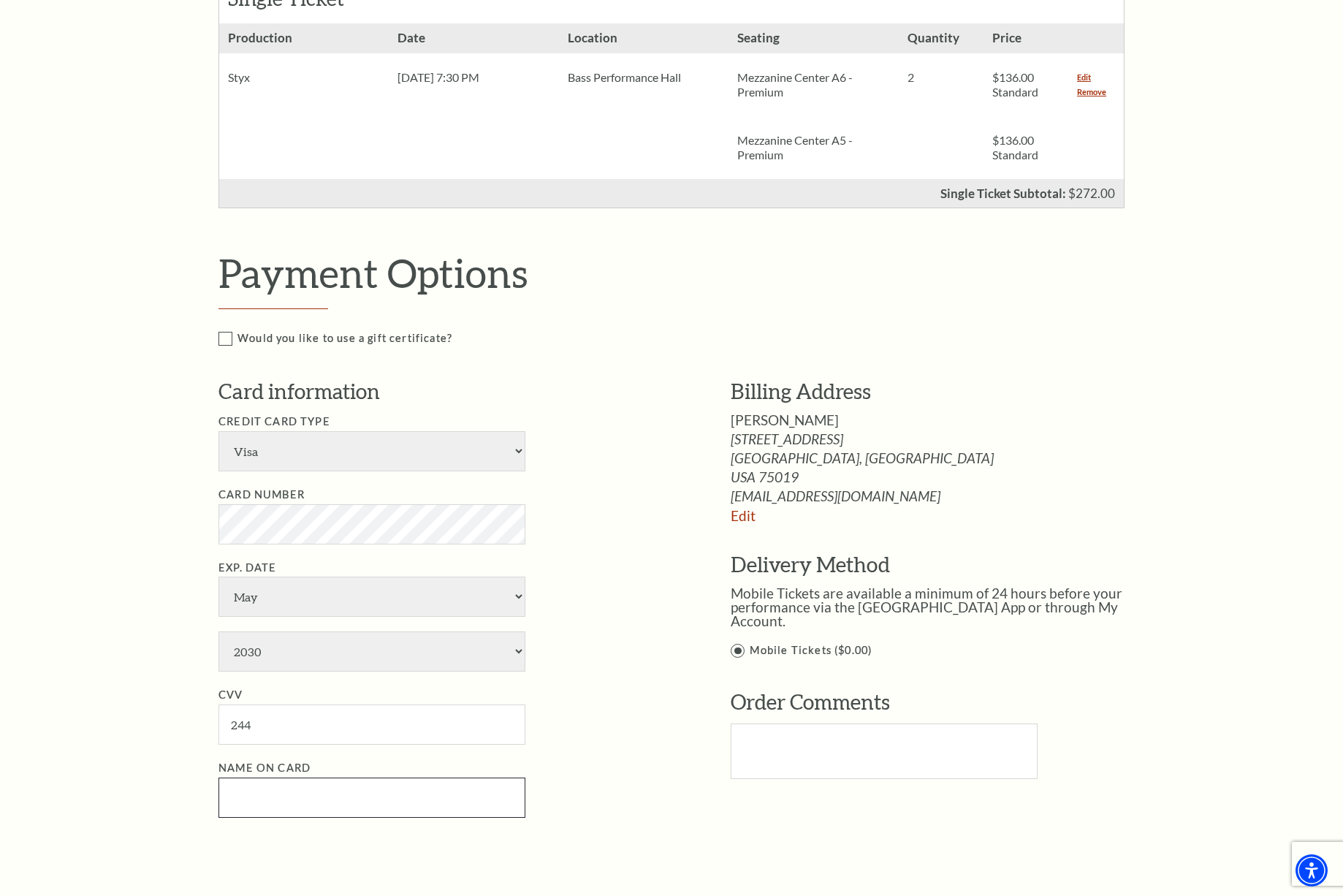
click at [287, 778] on input "Name on Card" at bounding box center [372, 798] width 307 height 40
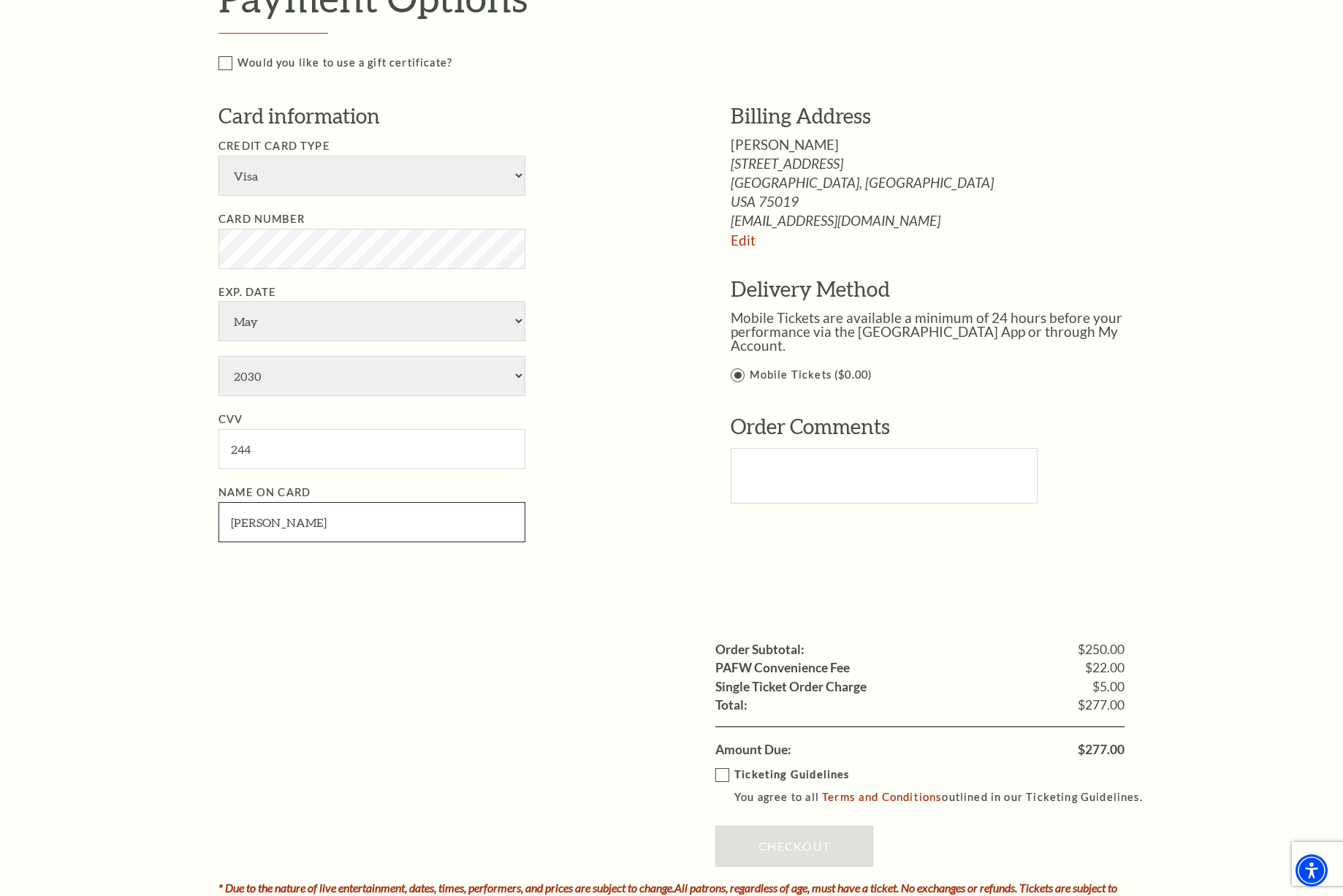
scroll to position [717, 0]
type input "Camilla Brownrigg"
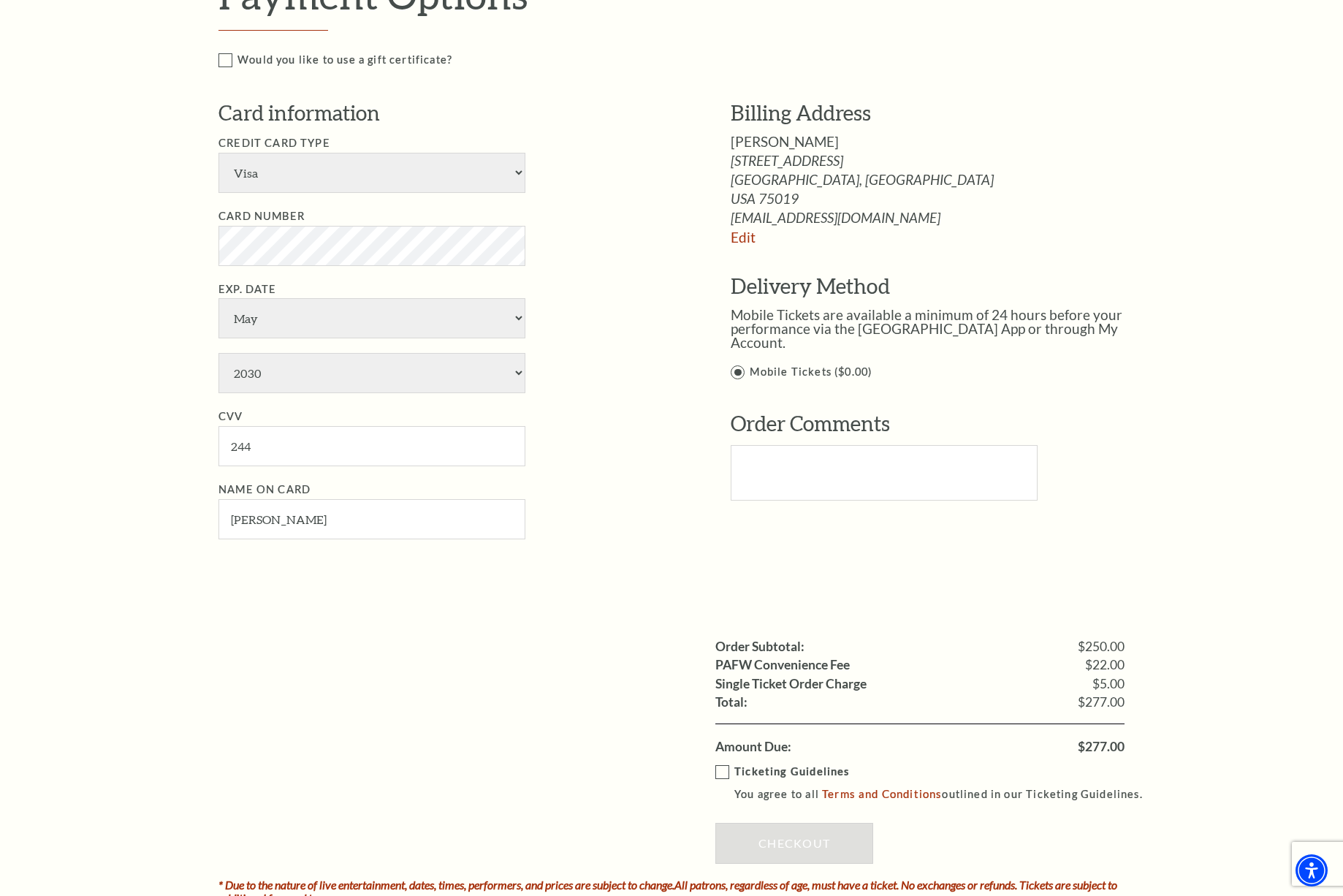
click at [723, 763] on label "Ticketing Guidelines You agree to all Terms and Conditions outlined in our Tick…" at bounding box center [936, 783] width 441 height 40
click at [0, 0] on input "Ticketing Guidelines You agree to all Terms and Conditions outlined in our Tick…" at bounding box center [0, 0] width 0 height 0
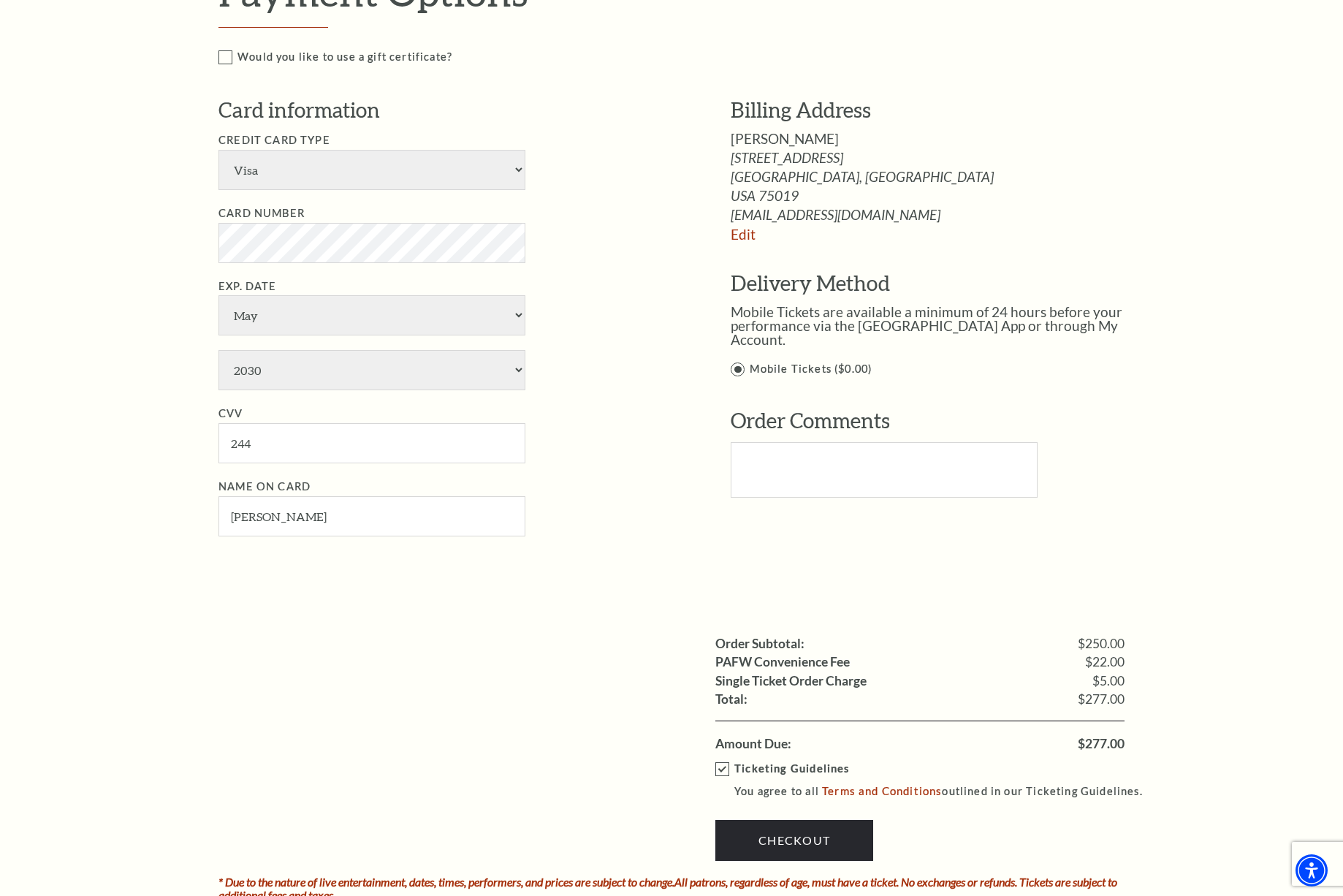
scroll to position [758, 0]
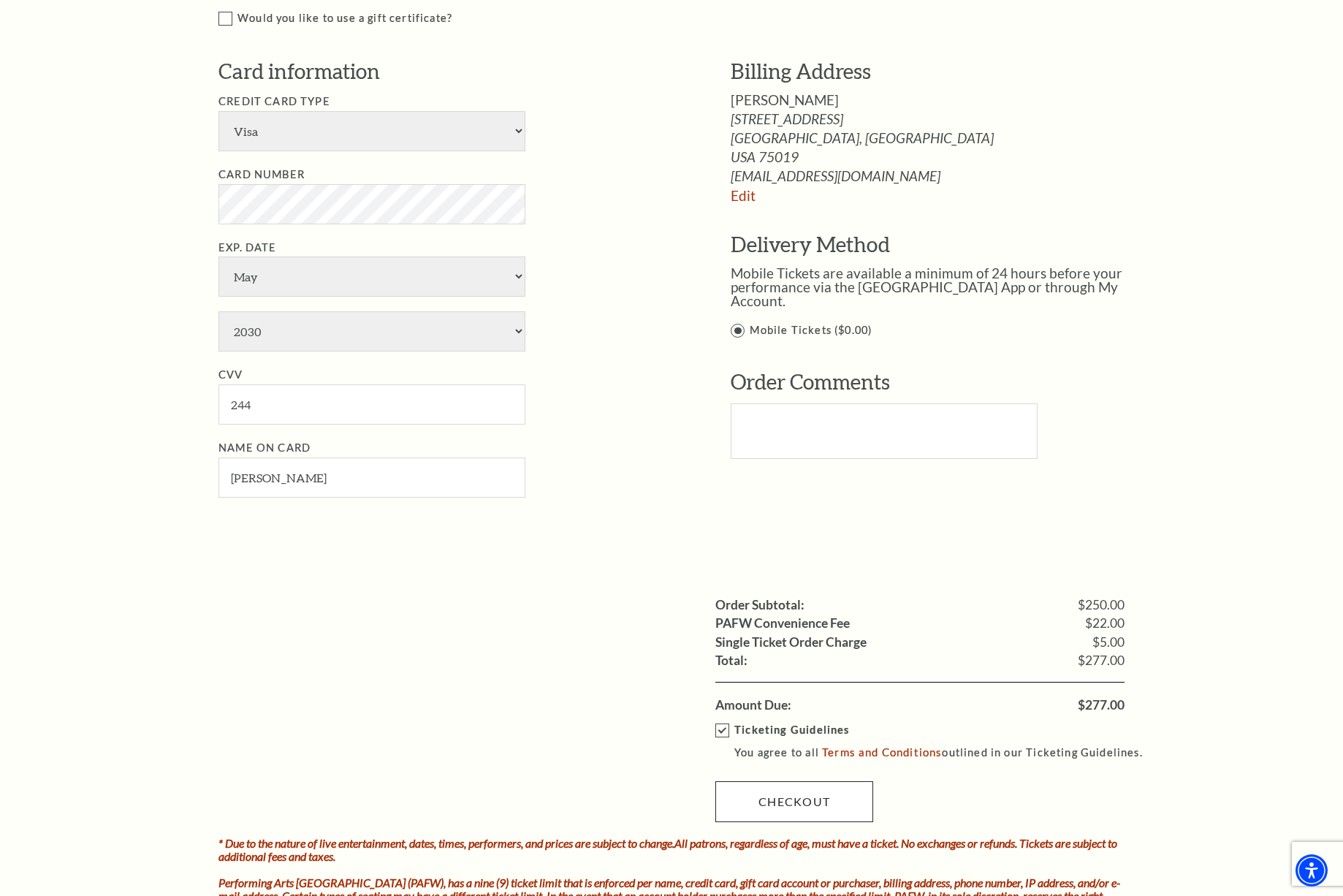
click at [802, 781] on link "Checkout" at bounding box center [794, 801] width 158 height 41
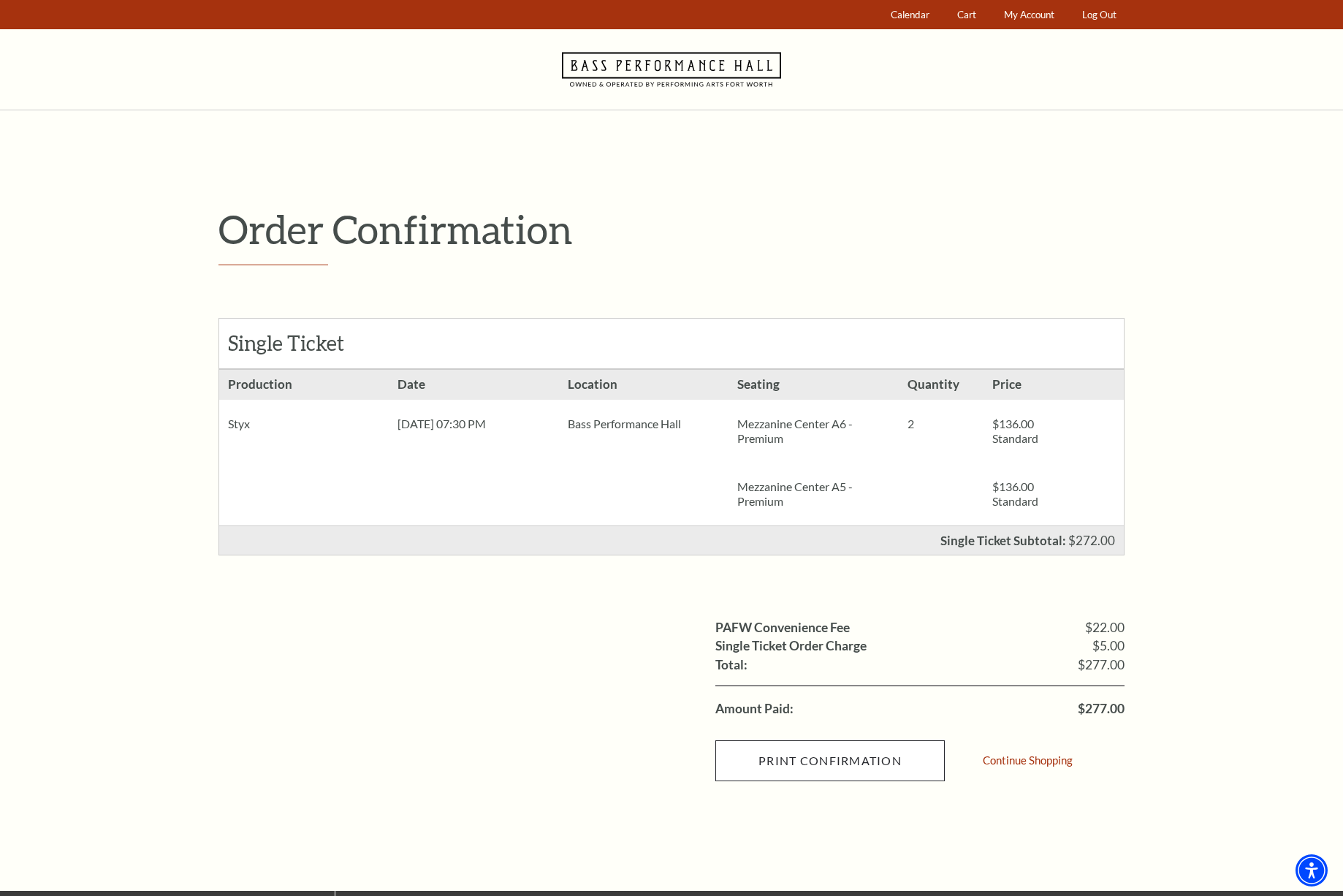
click at [805, 757] on input "Print Confirmation" at bounding box center [830, 761] width 230 height 41
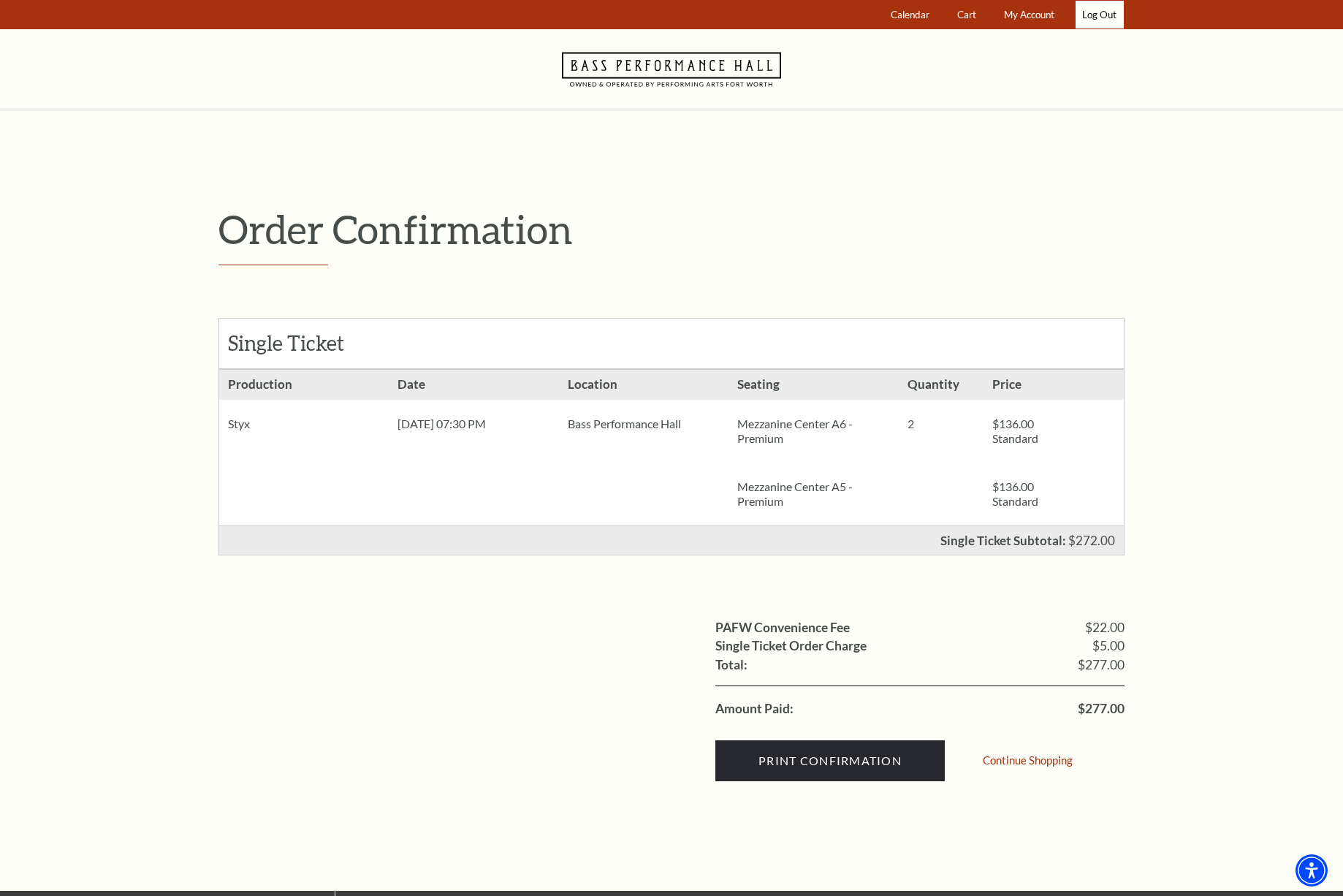
click at [1096, 12] on link "Log Out" at bounding box center [1099, 15] width 48 height 29
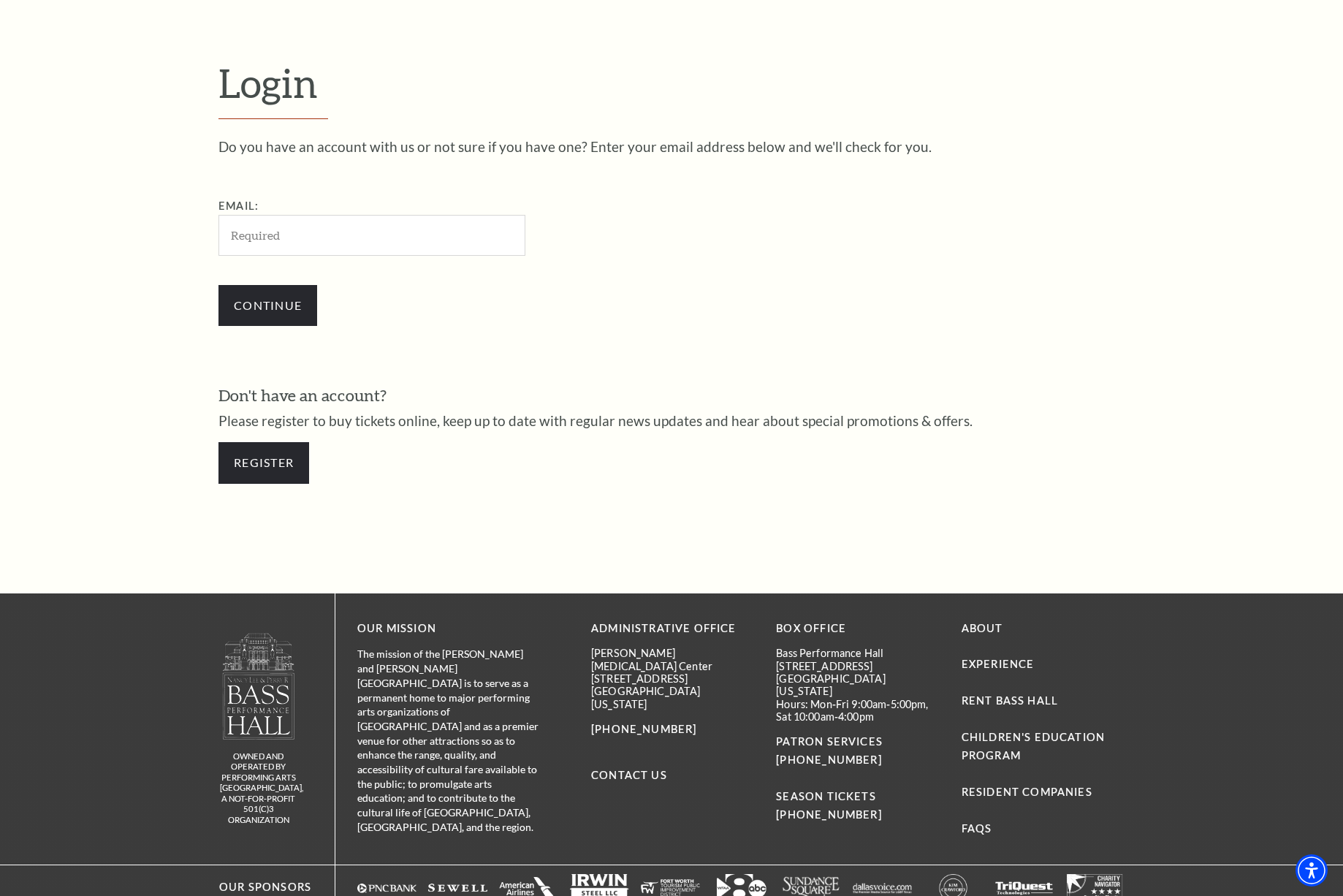
scroll to position [479, 0]
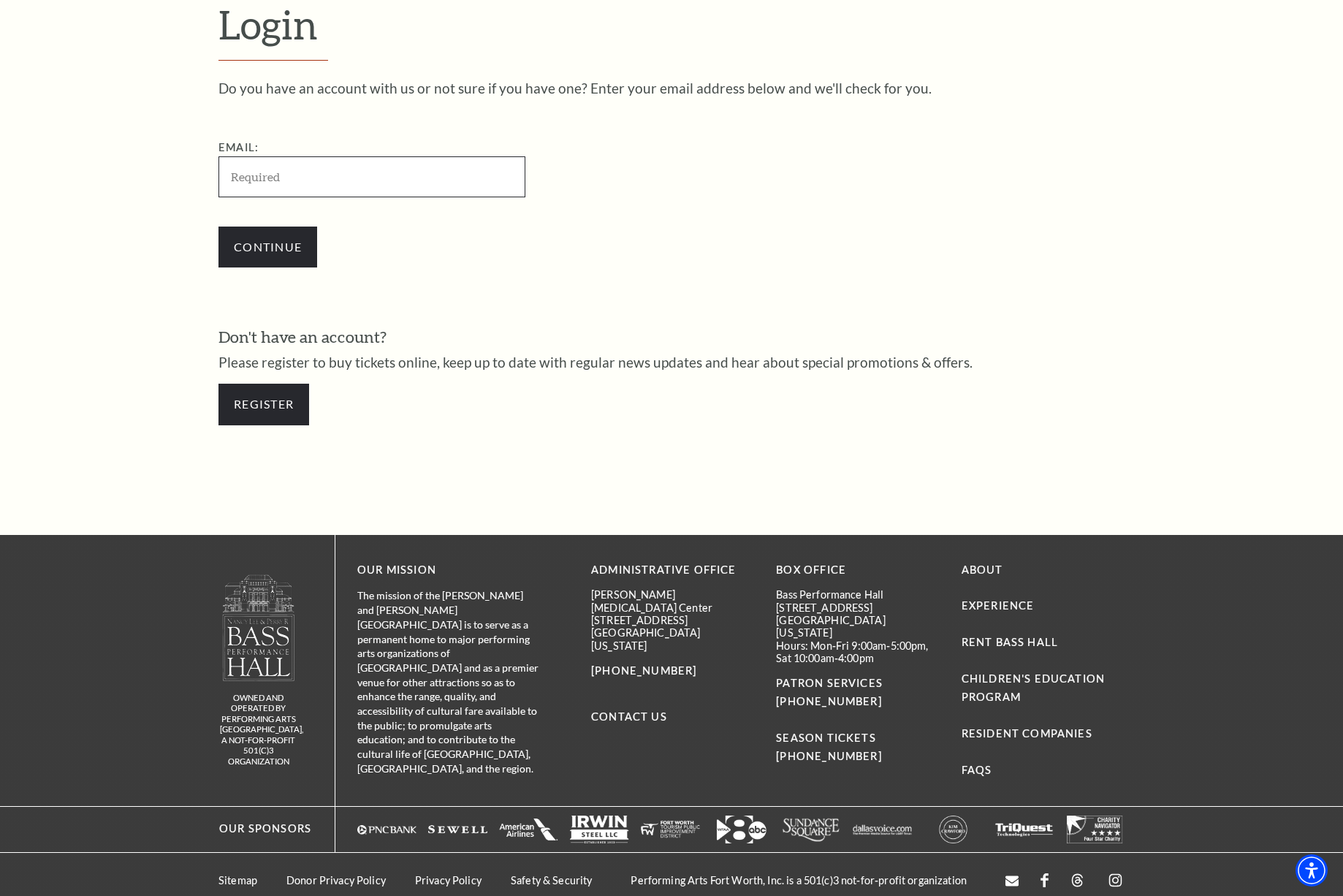
type input "camillamom@mac.com"
click at [272, 244] on input "Continue" at bounding box center [268, 247] width 99 height 41
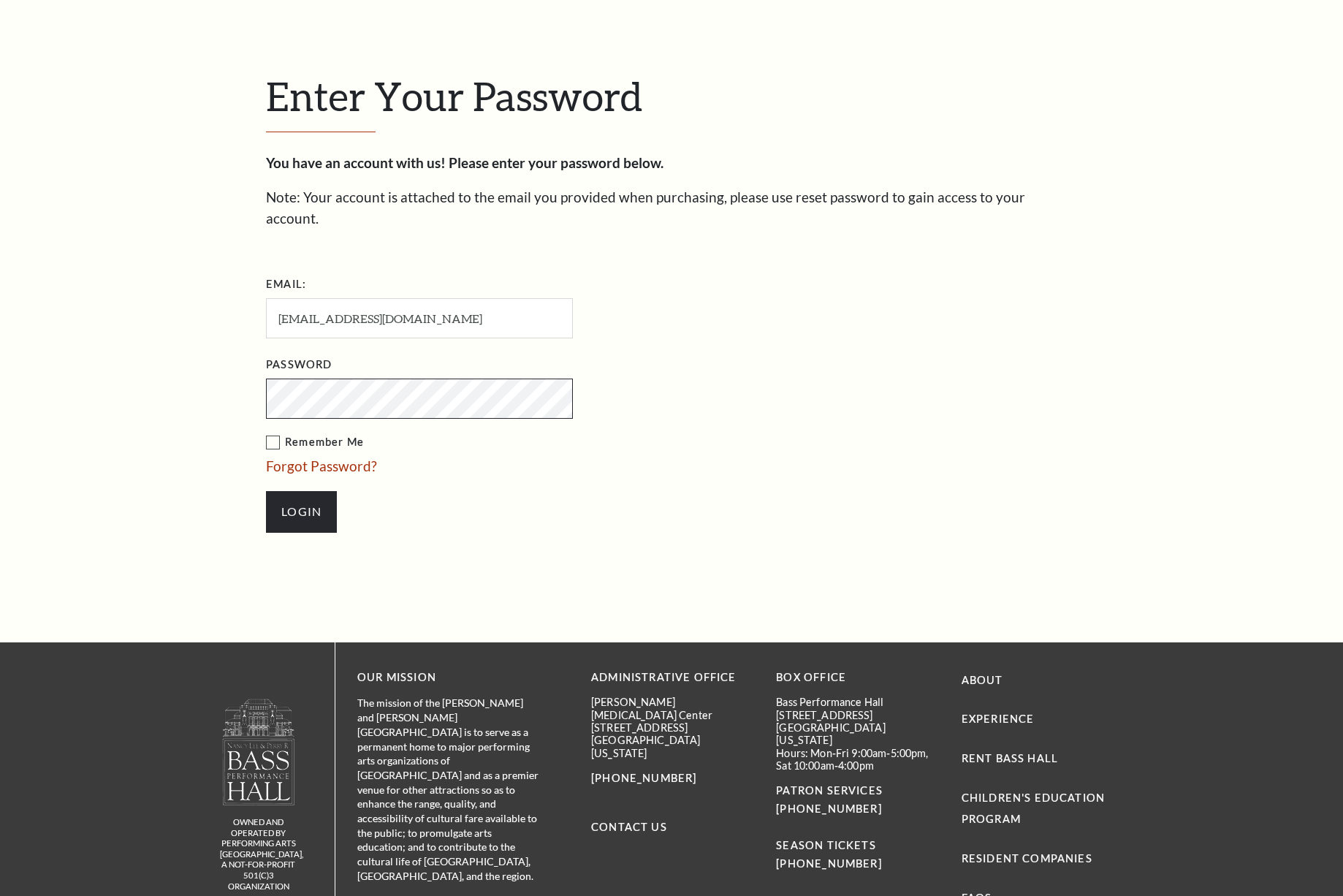
scroll to position [493, 0]
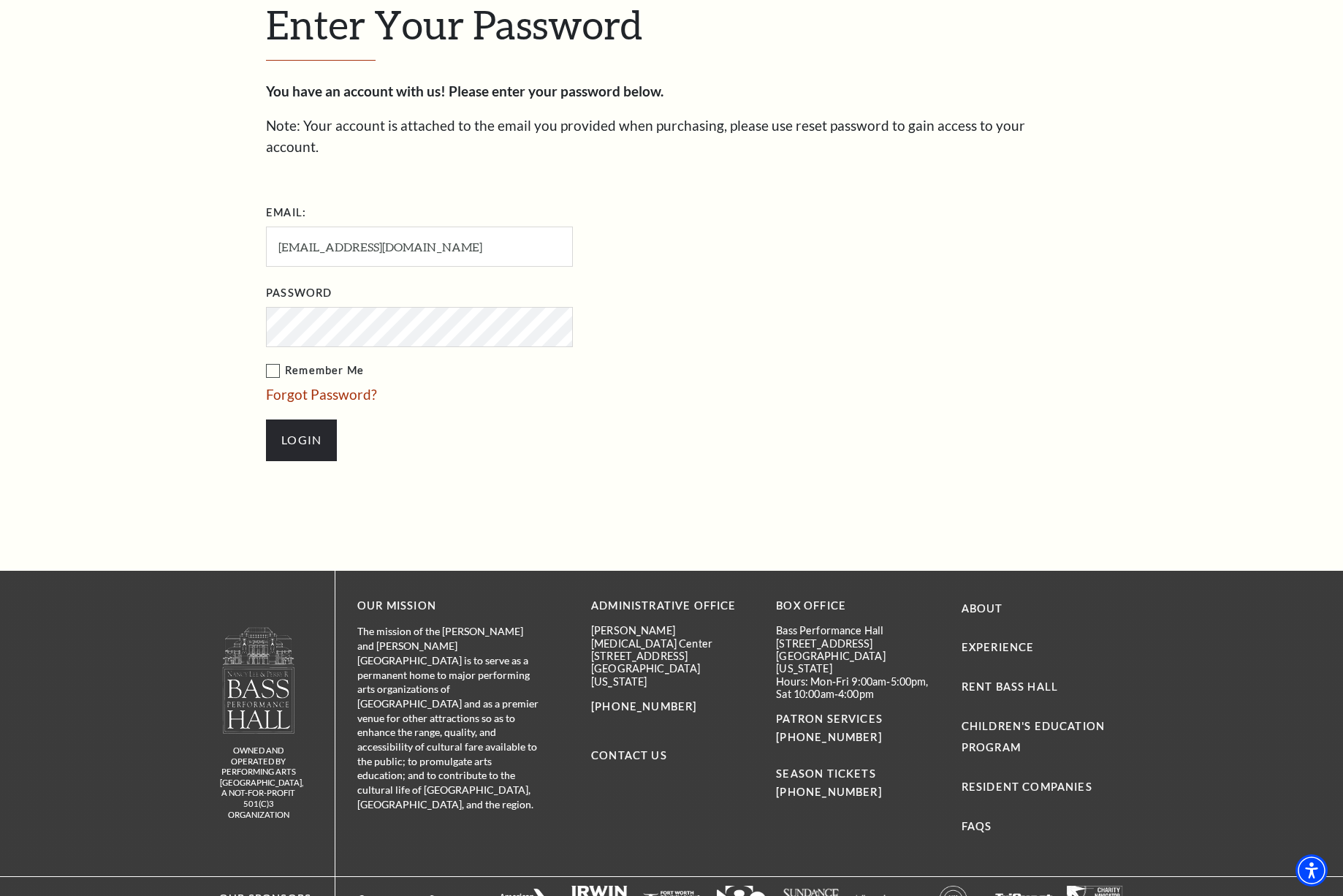
click at [271, 362] on label "Remember Me" at bounding box center [493, 371] width 453 height 18
click at [0, 0] on input "Remember Me" at bounding box center [0, 0] width 0 height 0
click at [301, 420] on input "Login" at bounding box center [301, 440] width 71 height 41
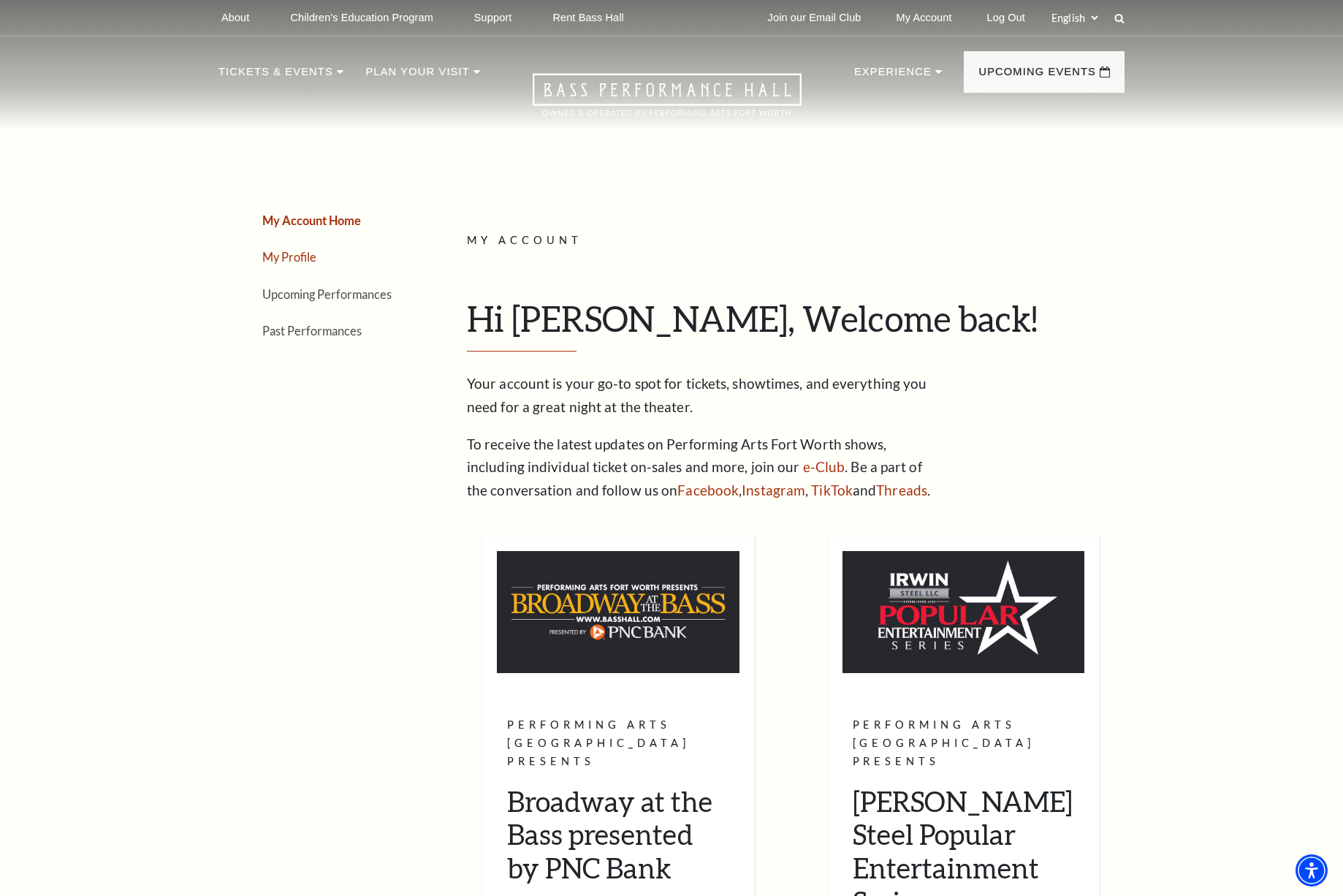
click at [301, 253] on link "My Profile" at bounding box center [289, 257] width 54 height 14
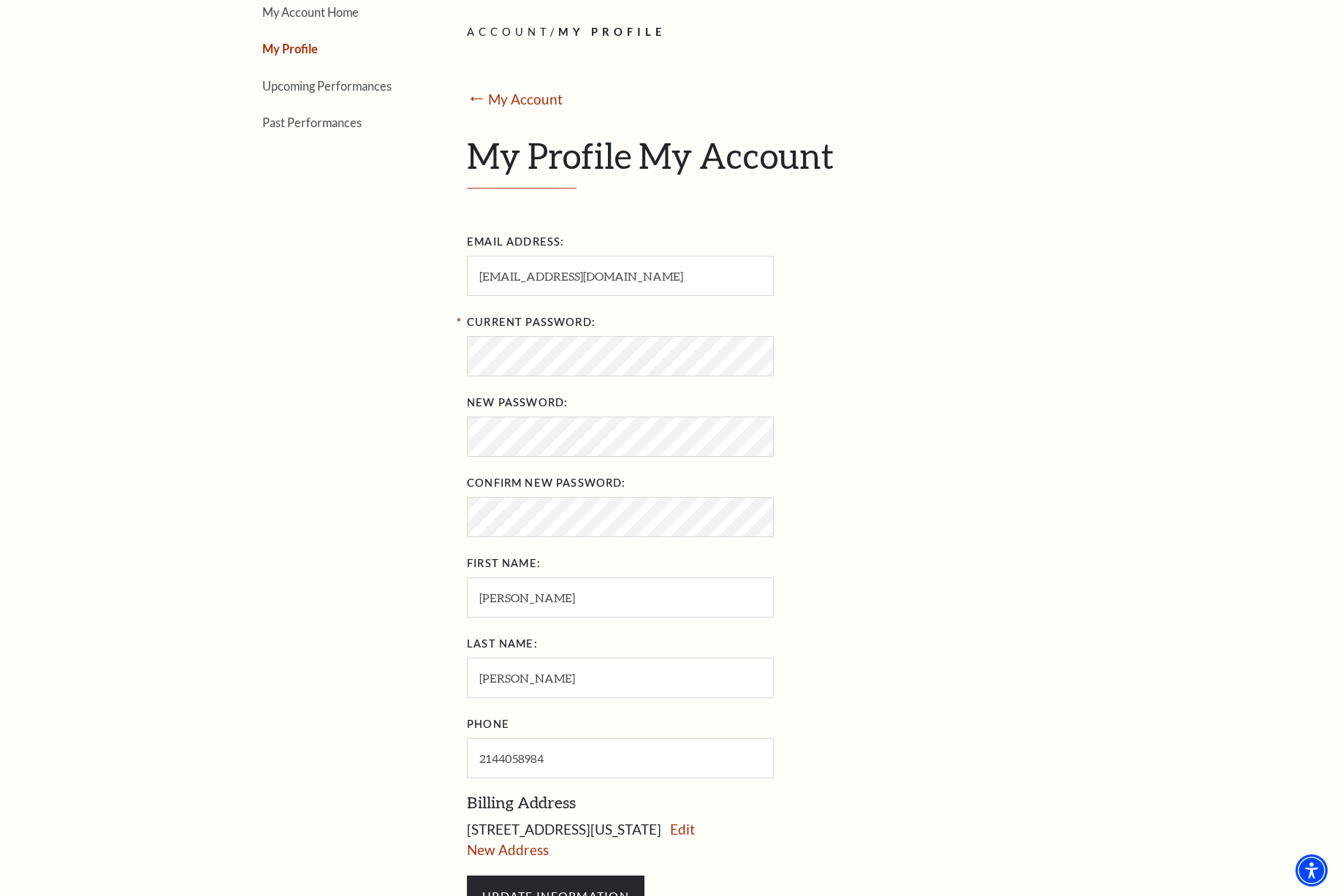
scroll to position [86, 0]
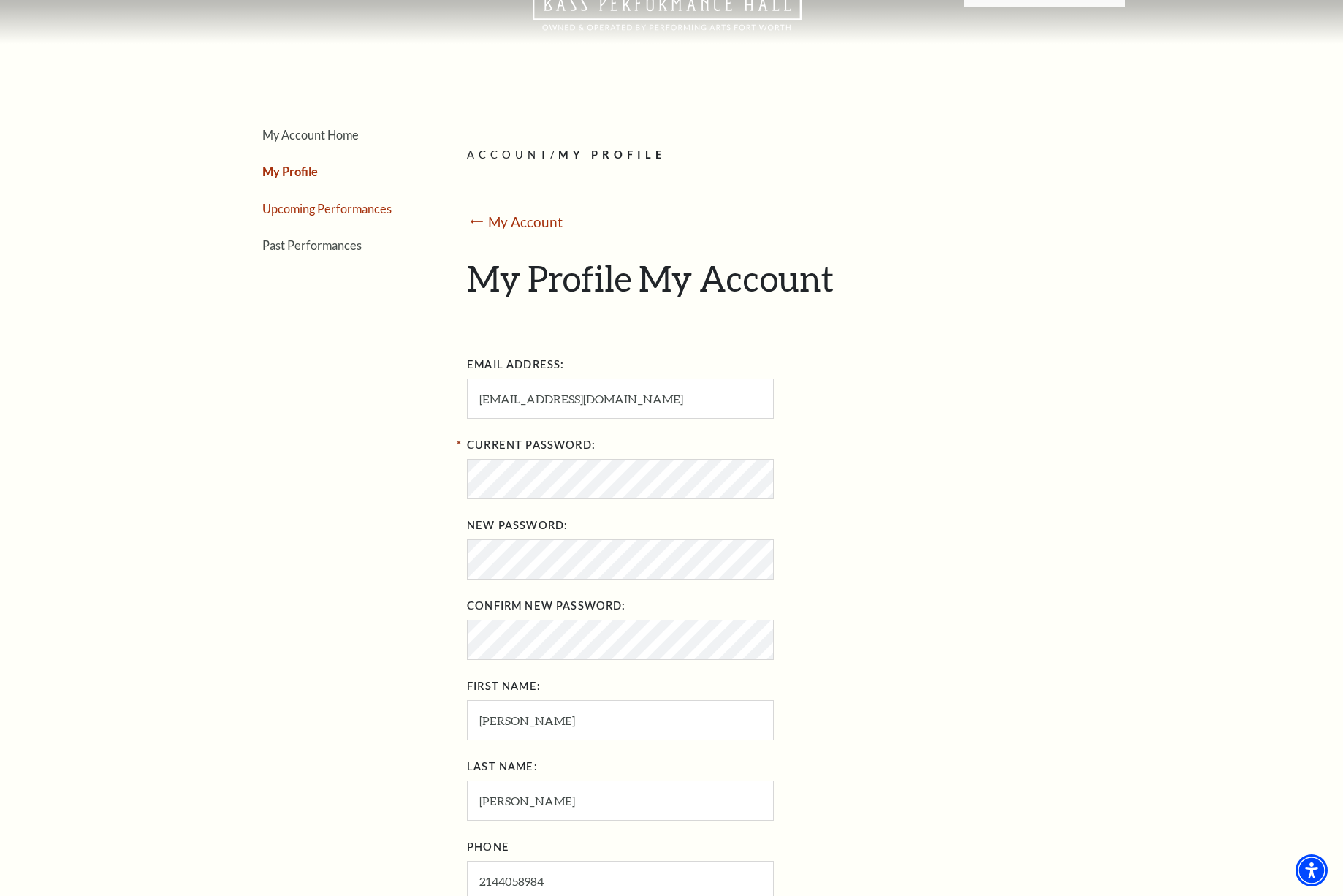
click at [316, 206] on link "Upcoming Performances" at bounding box center [327, 209] width 129 height 14
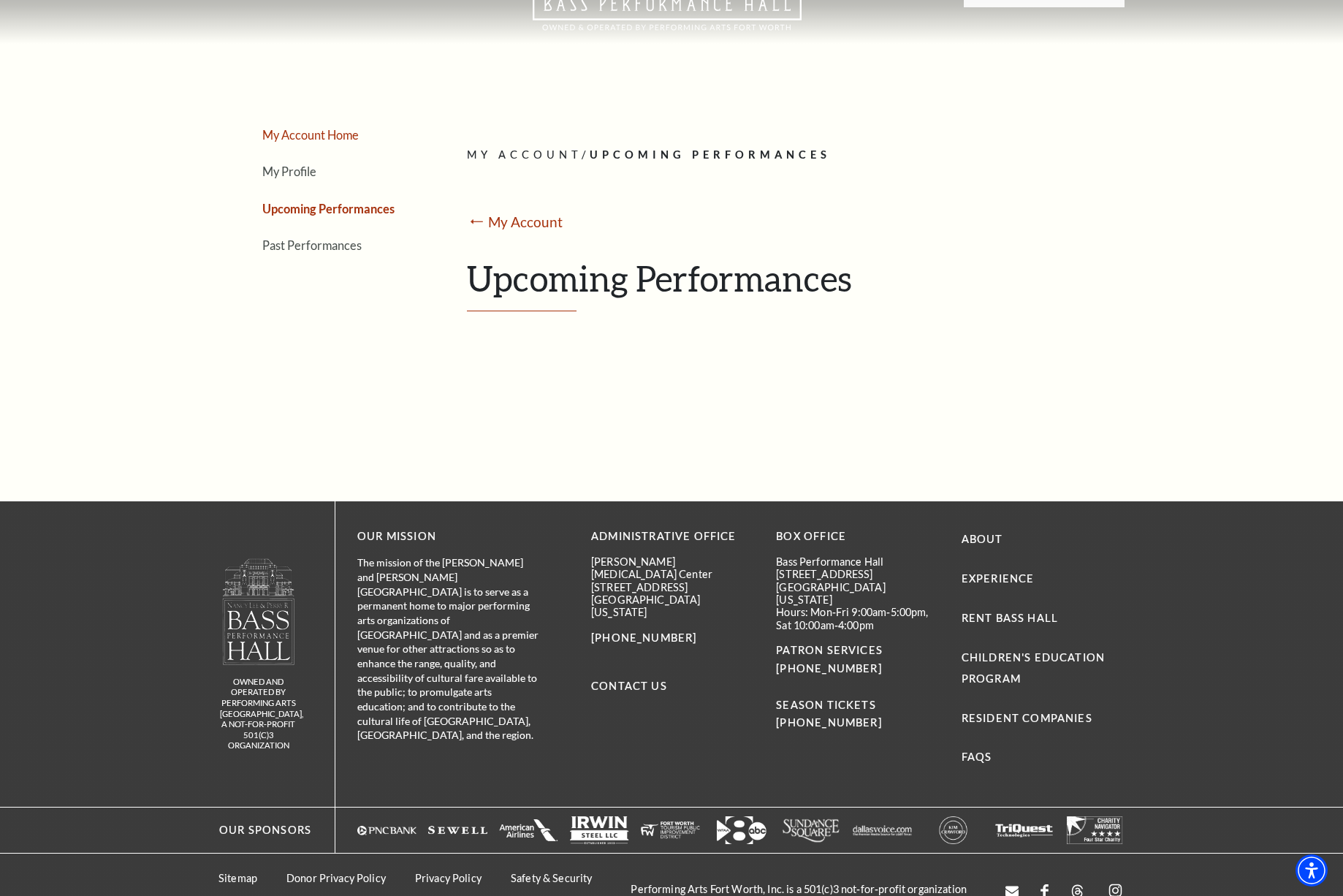
click at [303, 129] on link "My Account Home" at bounding box center [311, 135] width 97 height 14
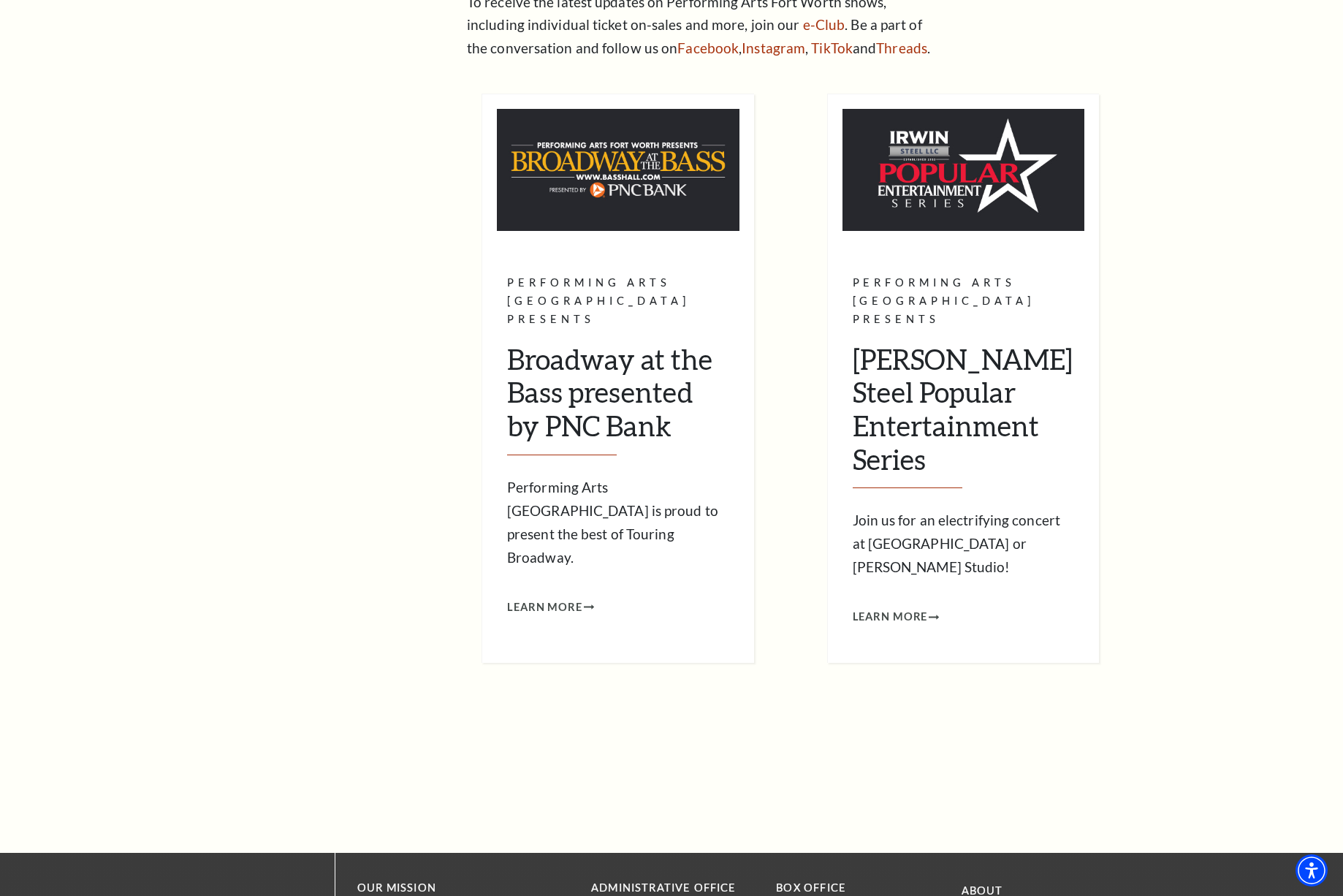
scroll to position [0, 0]
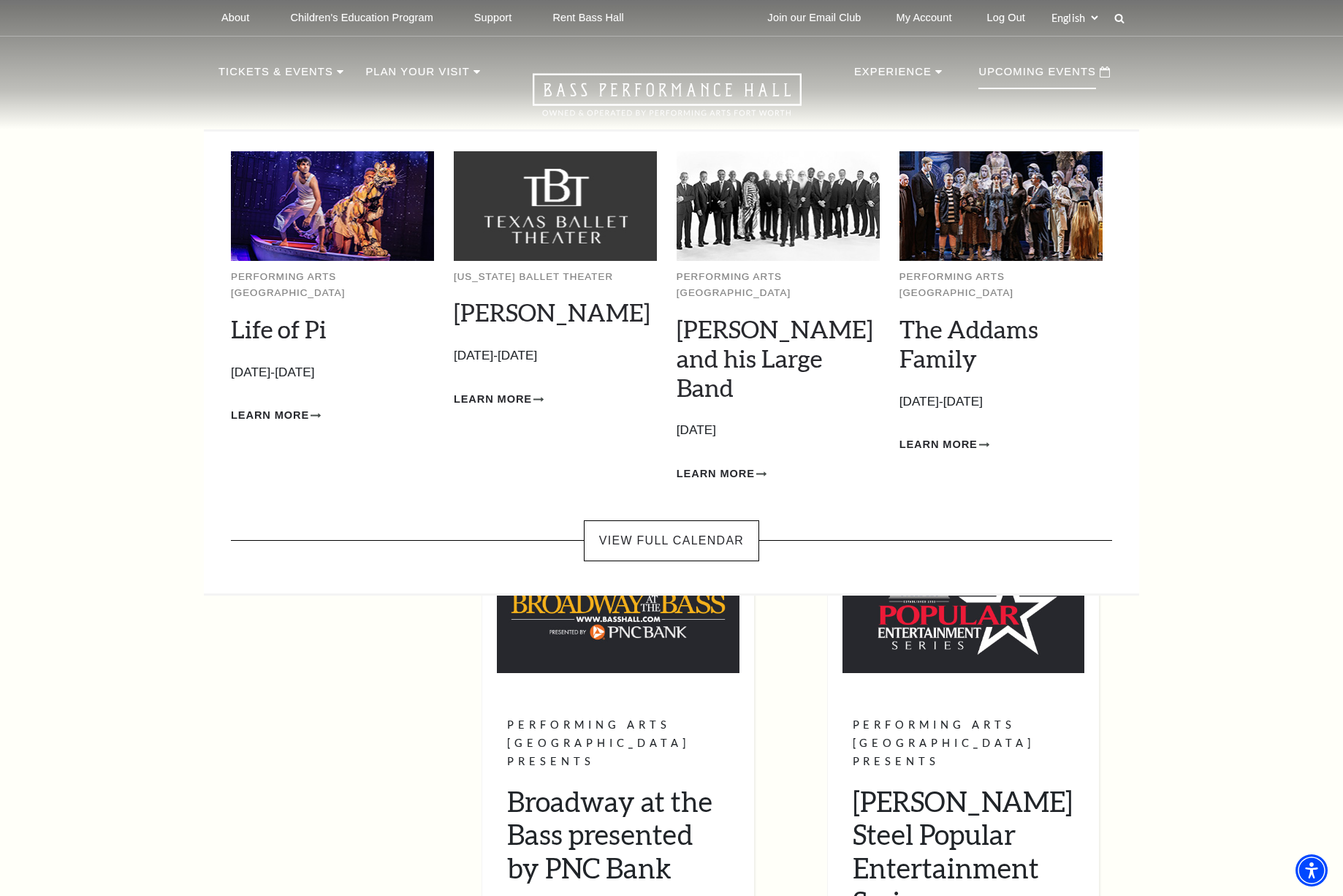
click at [1040, 68] on p "Upcoming Events" at bounding box center [1037, 76] width 118 height 26
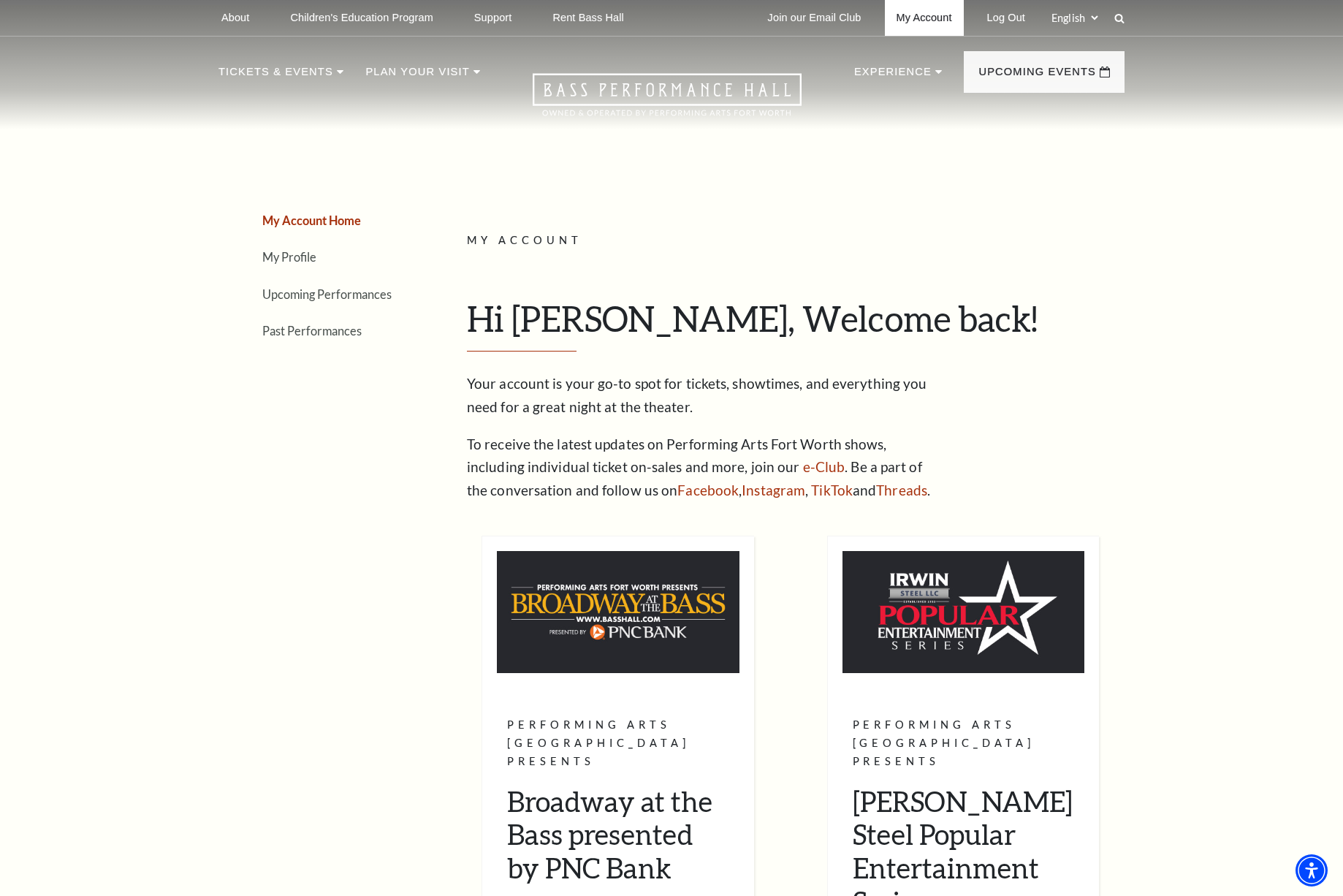
click at [913, 15] on link "My Account" at bounding box center [924, 18] width 79 height 36
click at [324, 288] on link "Upcoming Performances" at bounding box center [327, 294] width 129 height 14
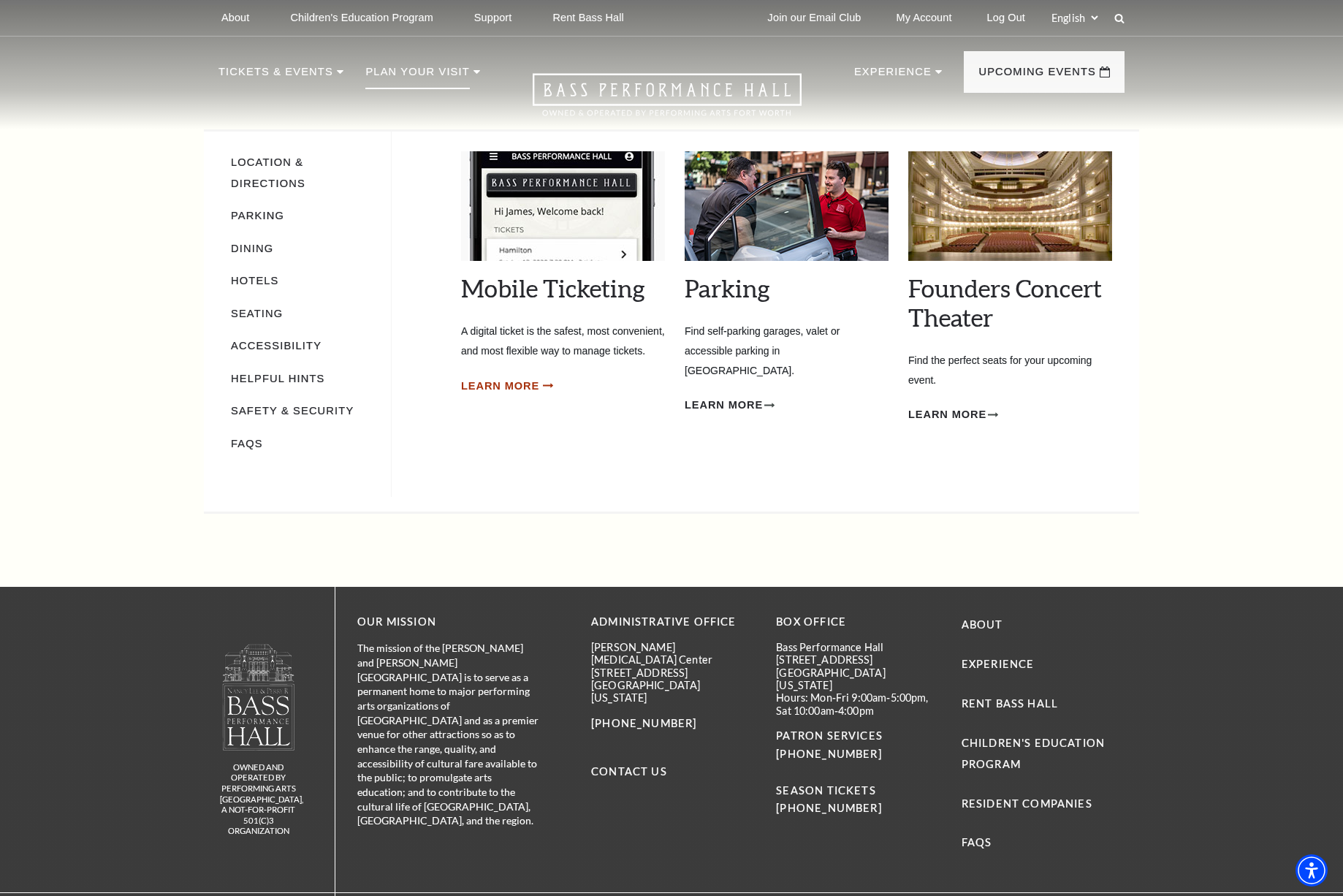
click at [502, 395] on span "Learn More" at bounding box center [500, 385] width 78 height 18
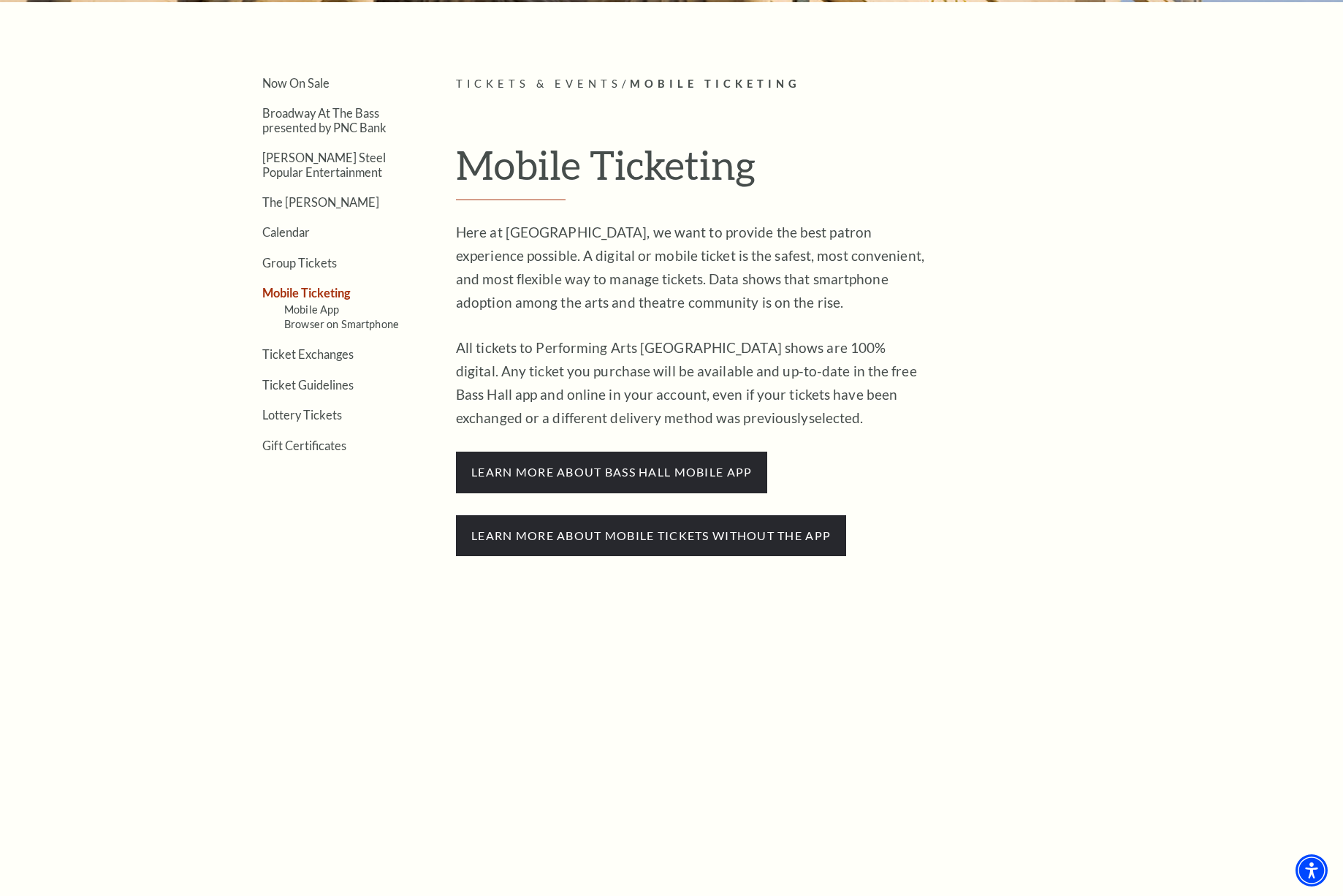
scroll to position [385, 0]
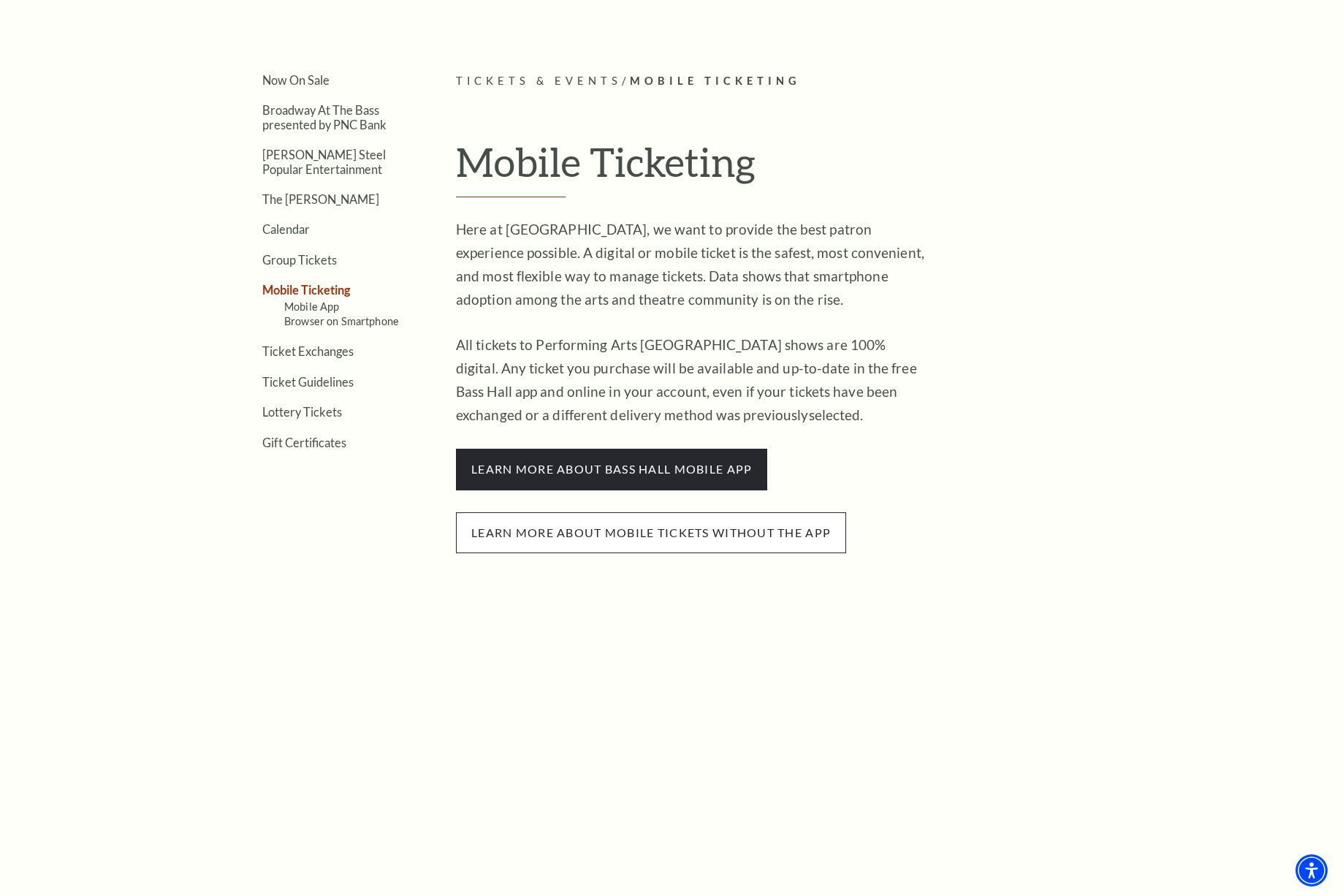
click at [595, 523] on span "Learn more about mobile tickets without the app" at bounding box center [651, 532] width 390 height 41
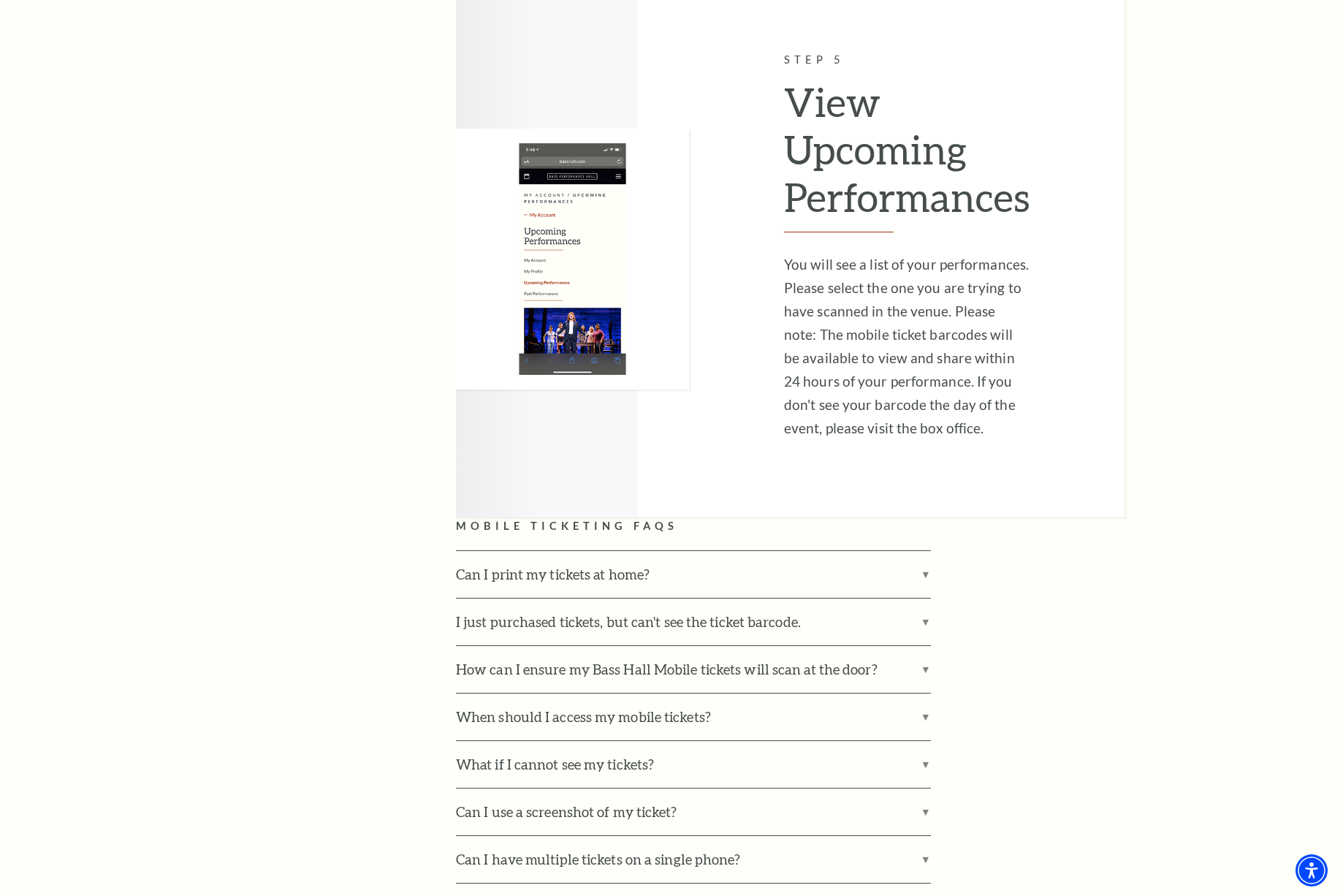
scroll to position [3523, 0]
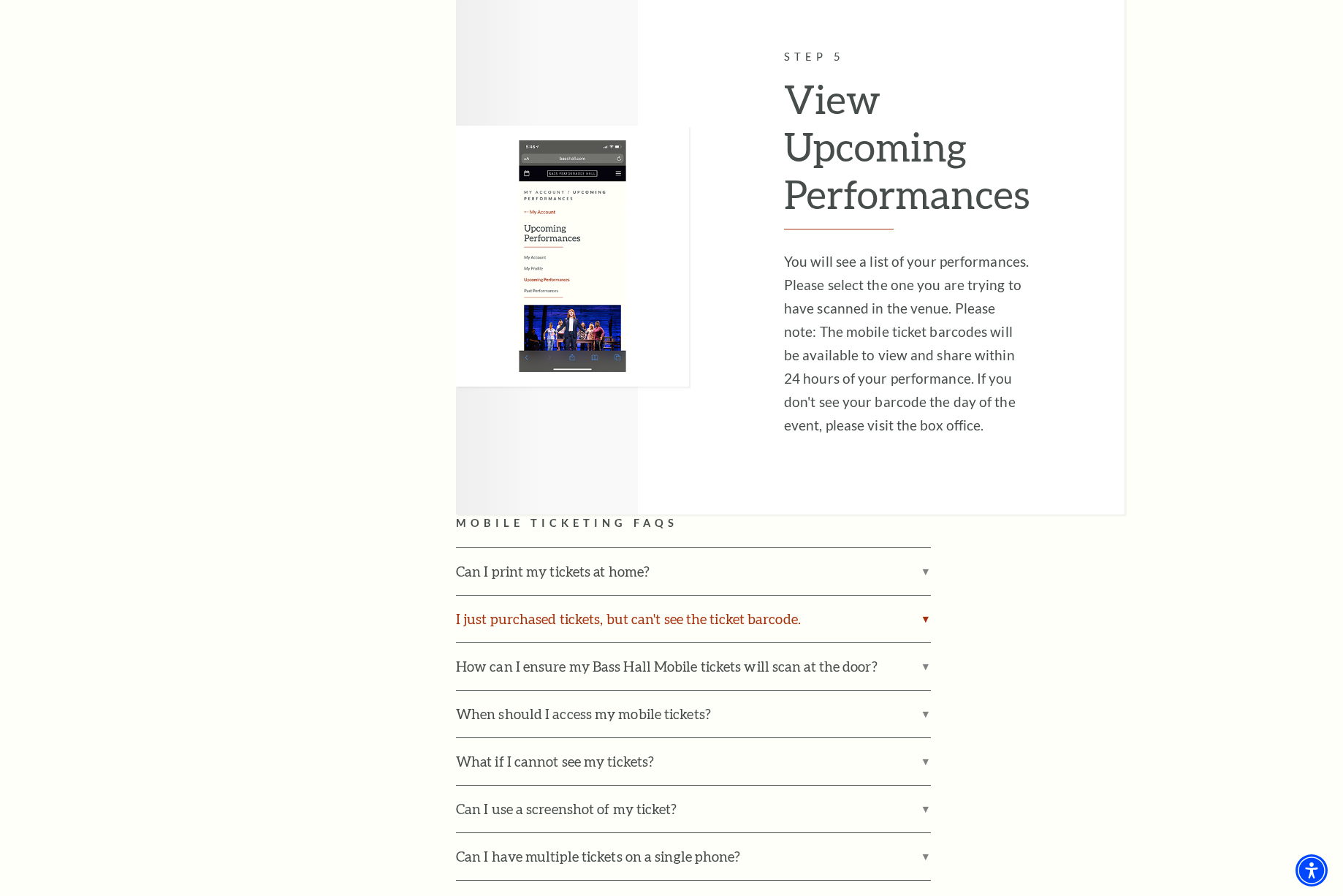
click at [571, 596] on label "I just purchased tickets, but can't see the ticket barcode." at bounding box center [694, 619] width 475 height 47
click at [0, 0] on input "I just purchased tickets, but can't see the ticket barcode." at bounding box center [0, 0] width 0 height 0
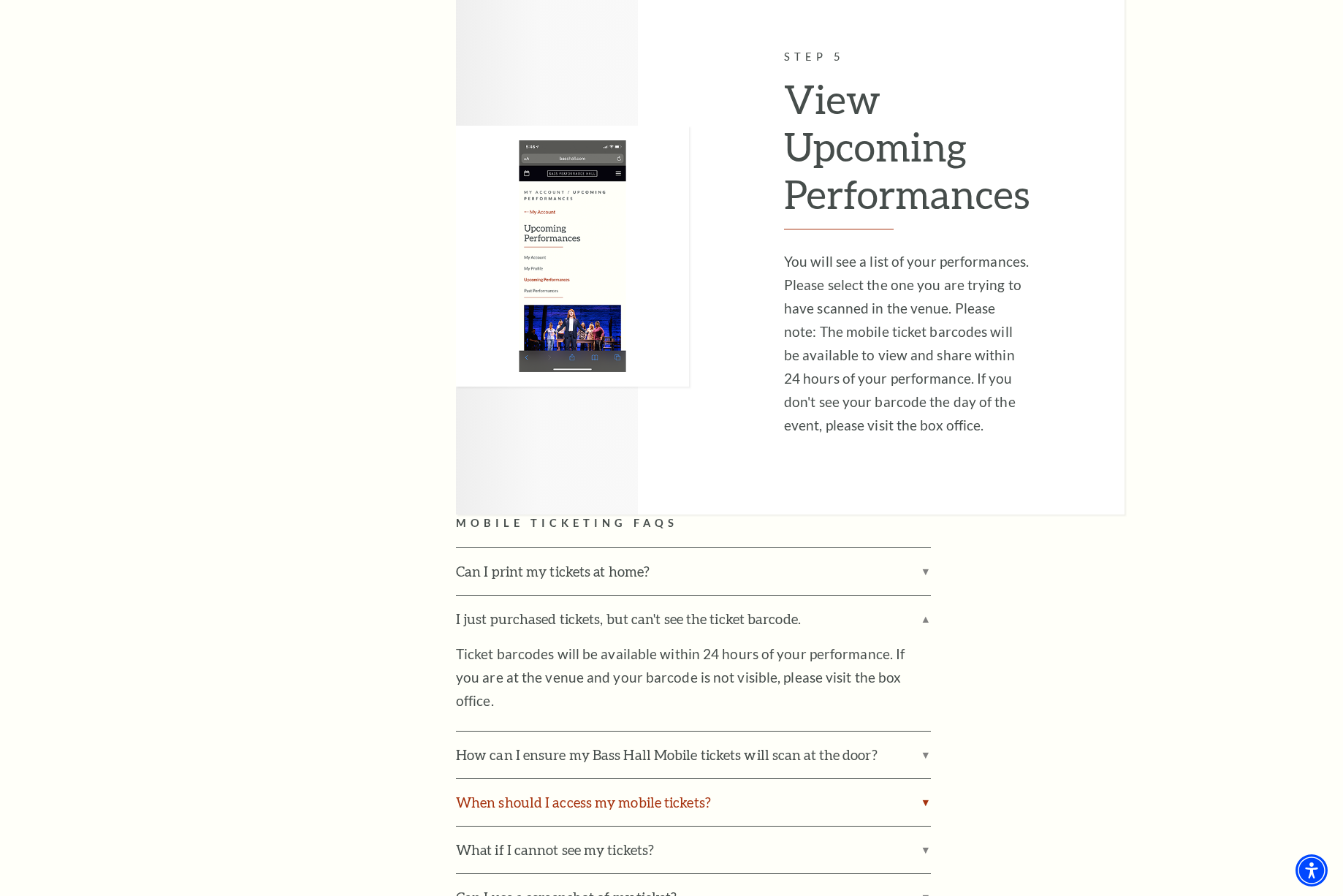
click at [581, 778] on label "When should I access my mobile tickets?" at bounding box center [694, 802] width 475 height 47
click at [0, 0] on input "When should I access my mobile tickets?" at bounding box center [0, 0] width 0 height 0
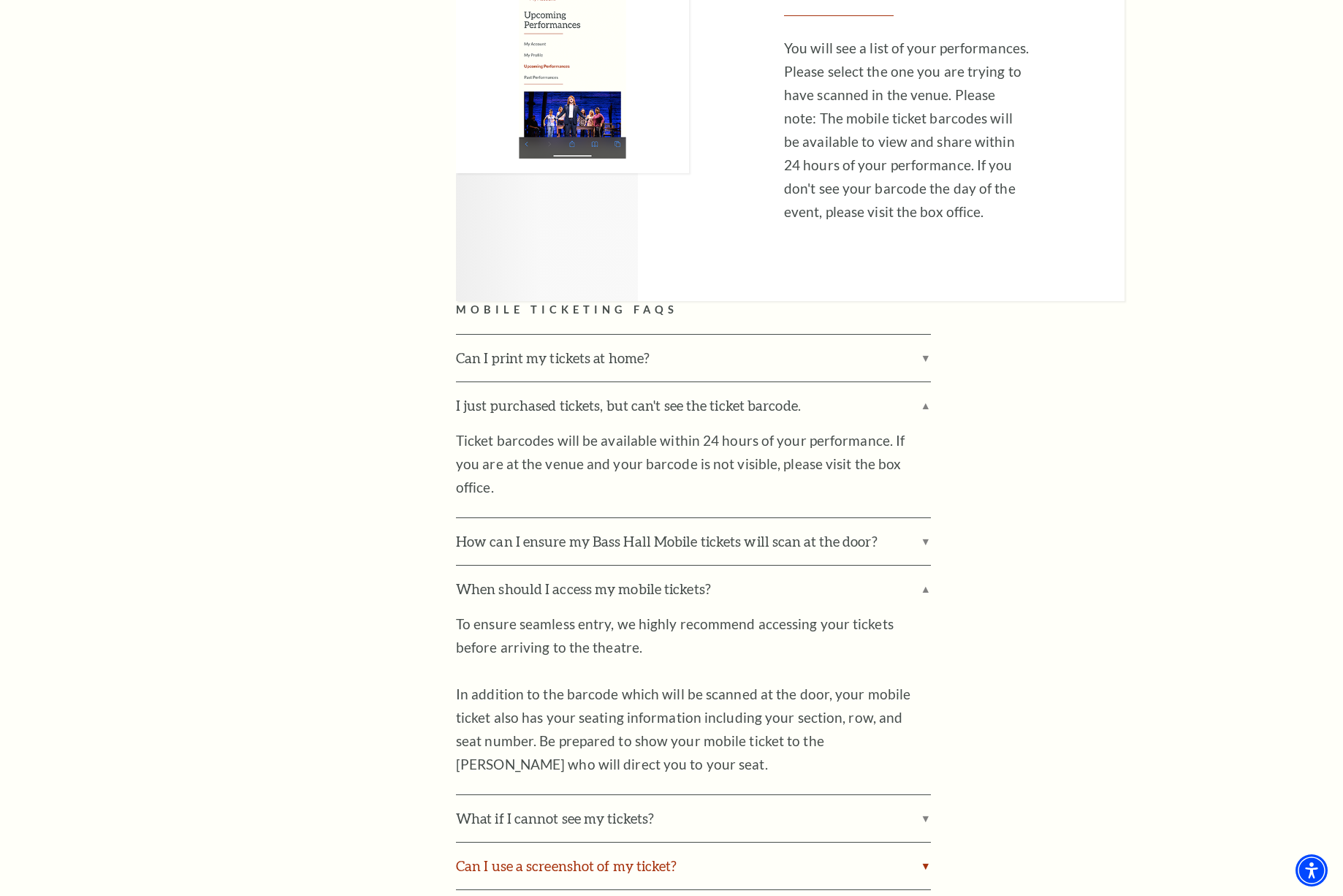
scroll to position [3779, 0]
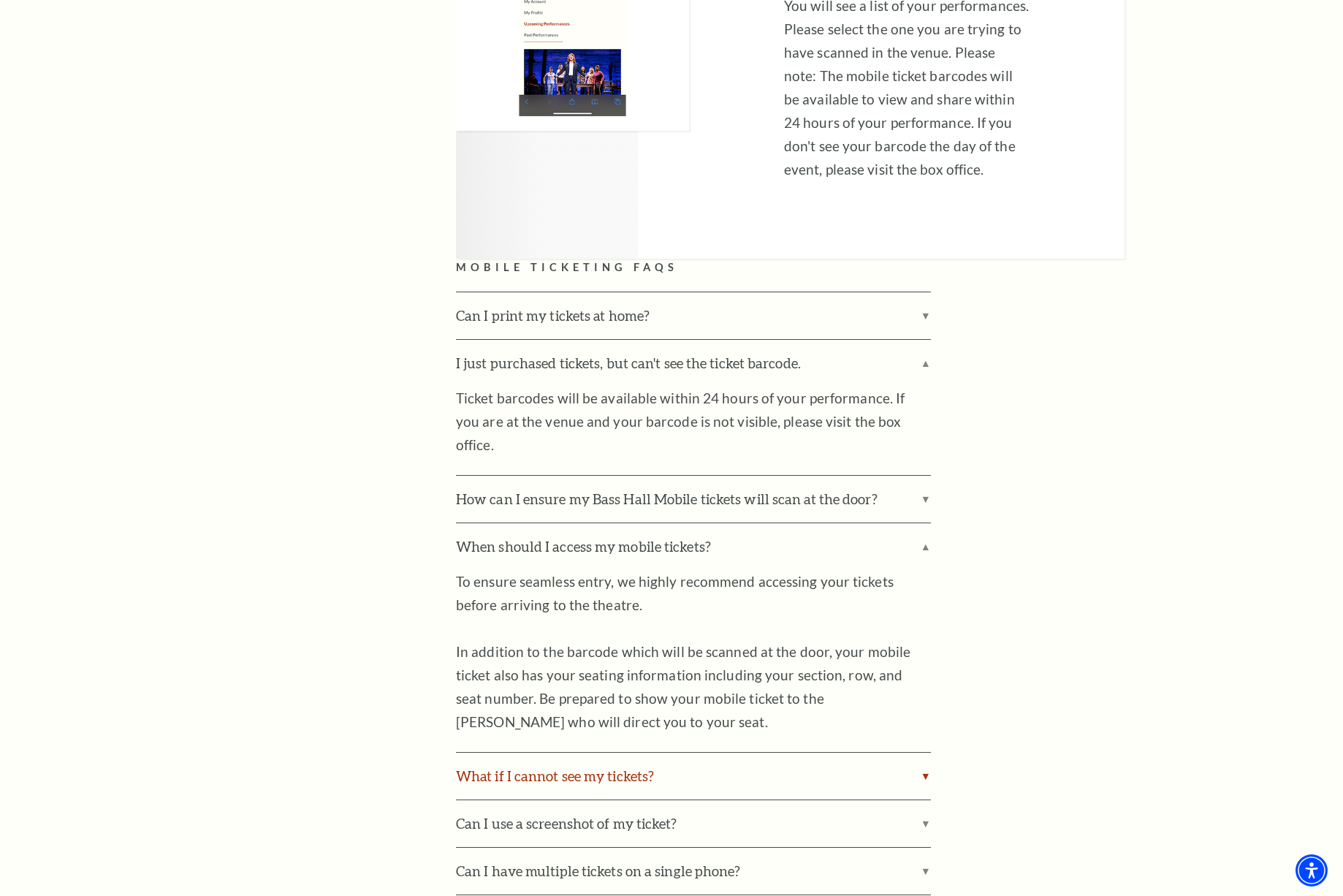
click at [566, 753] on label "What if I cannot see my tickets?" at bounding box center [694, 776] width 475 height 47
click at [0, 0] on input "What if I cannot see my tickets?" at bounding box center [0, 0] width 0 height 0
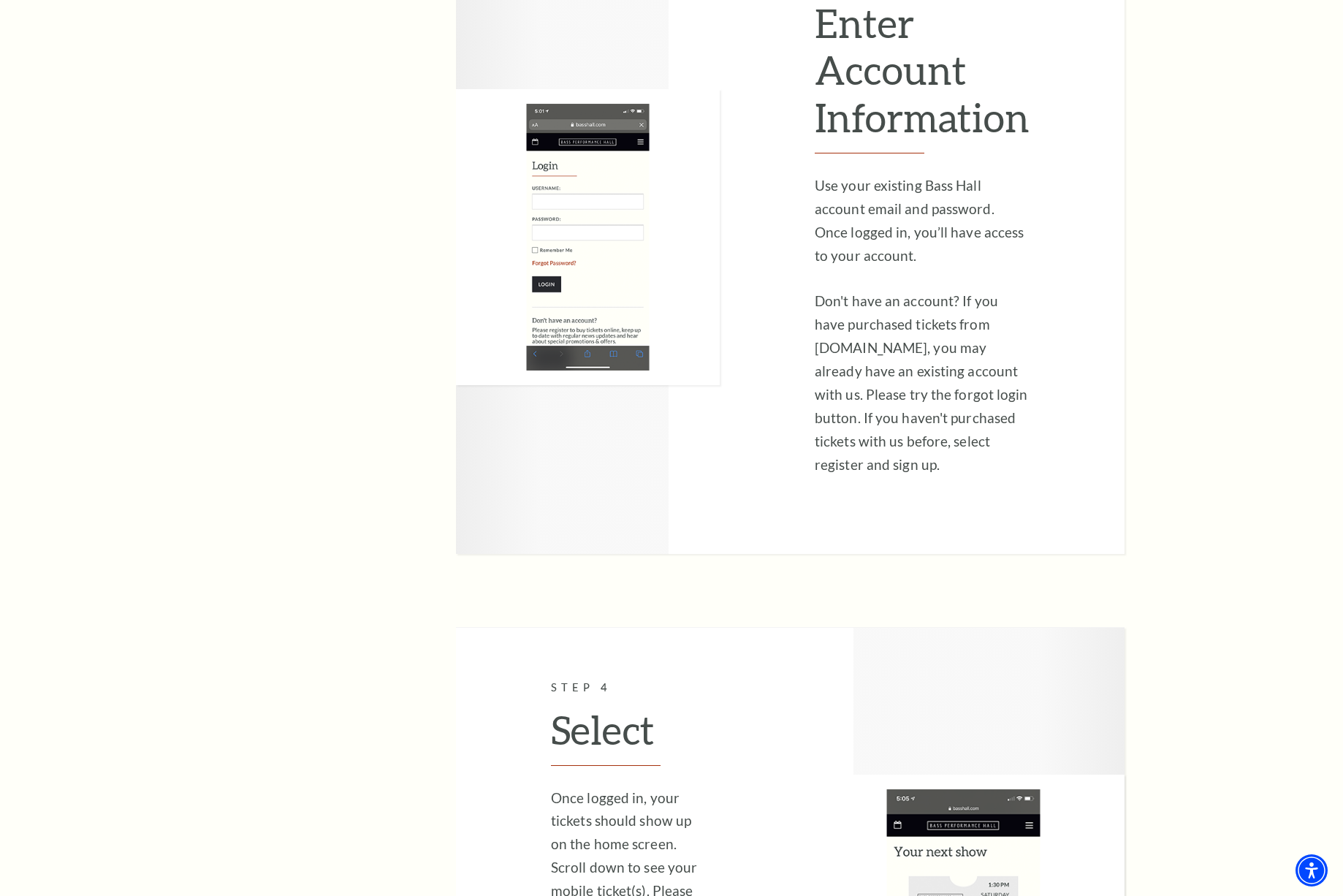
scroll to position [0, 0]
